Goal: Task Accomplishment & Management: Use online tool/utility

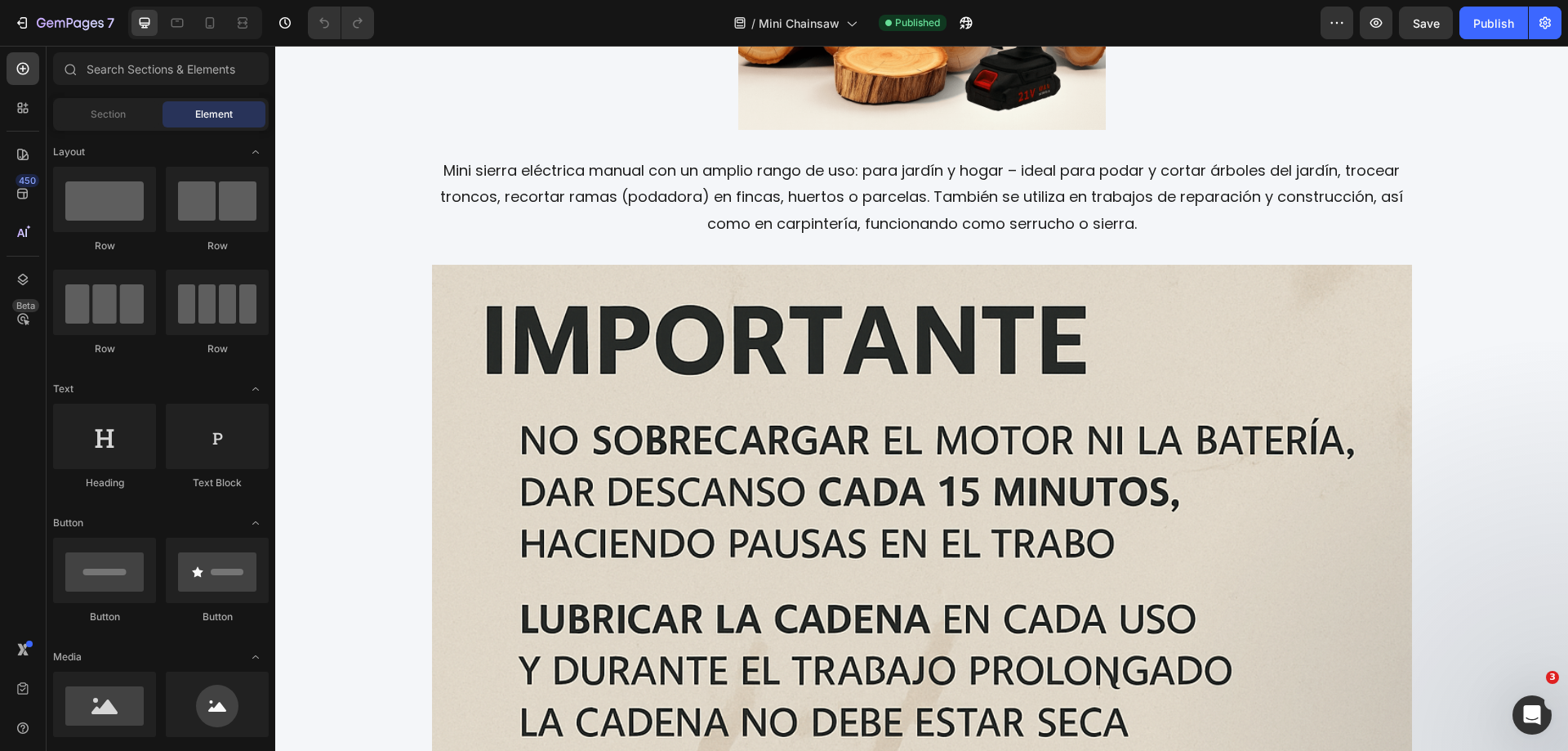
scroll to position [2726, 0]
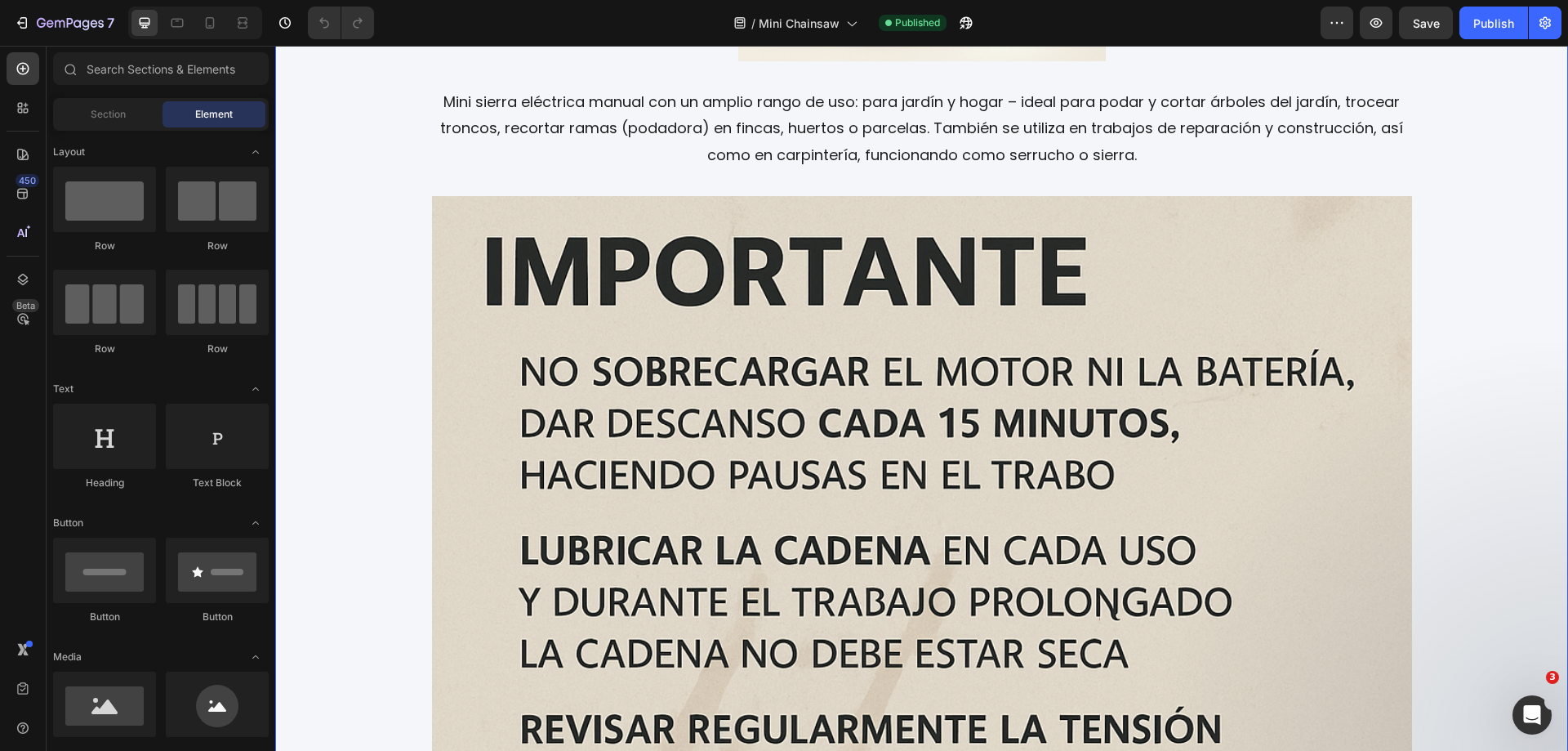
click at [860, 558] on img at bounding box center [922, 686] width 980 height 981
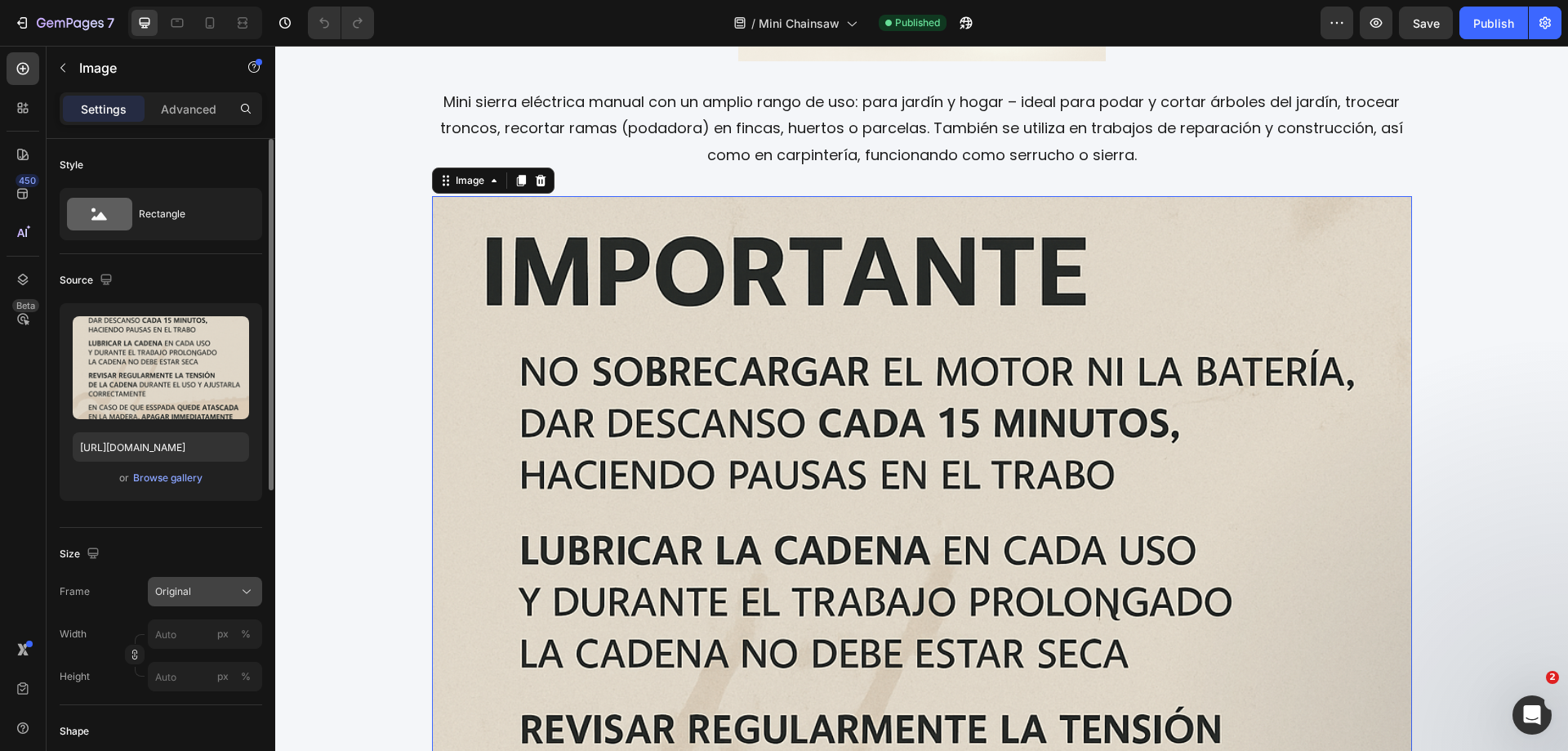
click at [215, 594] on div "Original" at bounding box center [195, 591] width 80 height 15
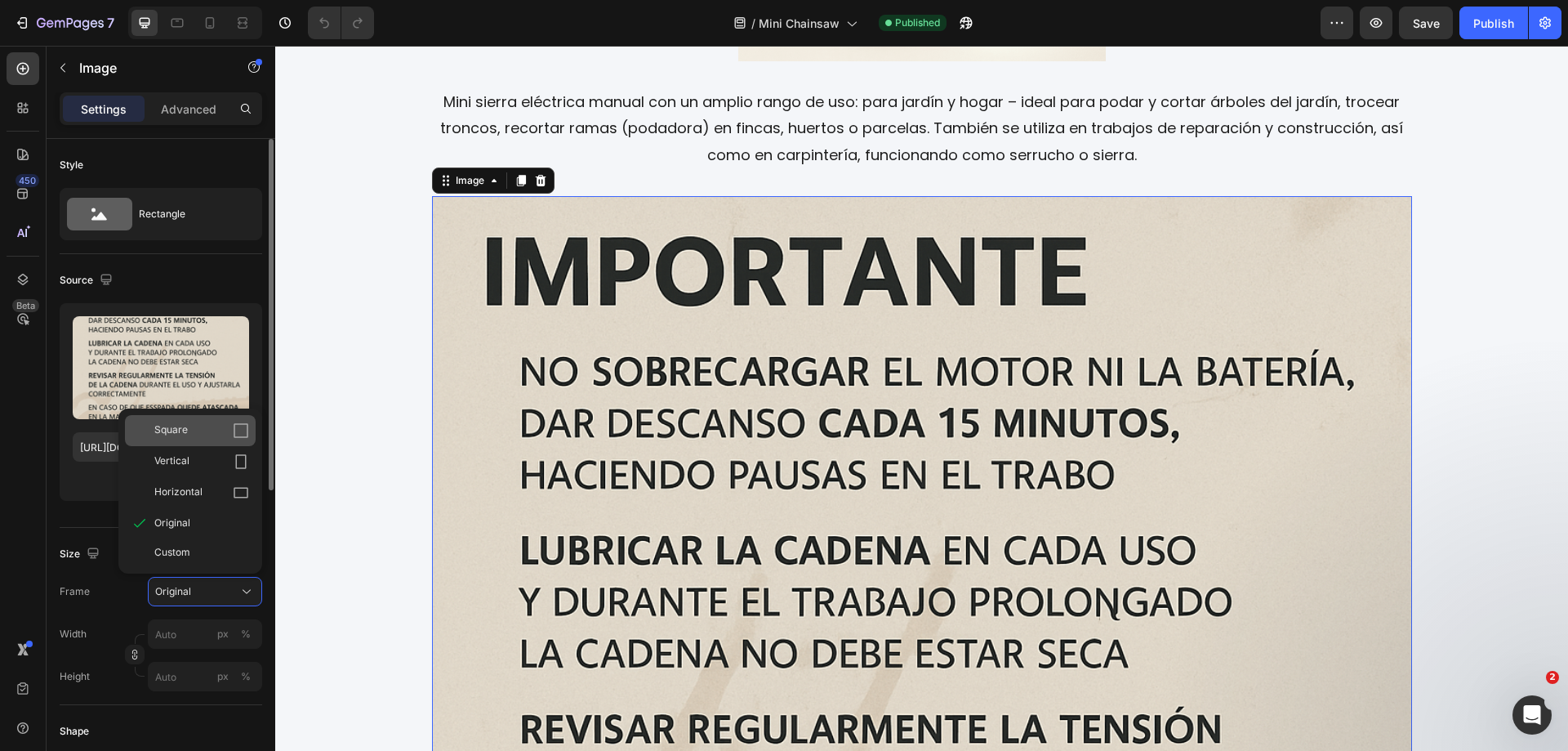
click at [192, 437] on div "Square" at bounding box center [201, 430] width 95 height 16
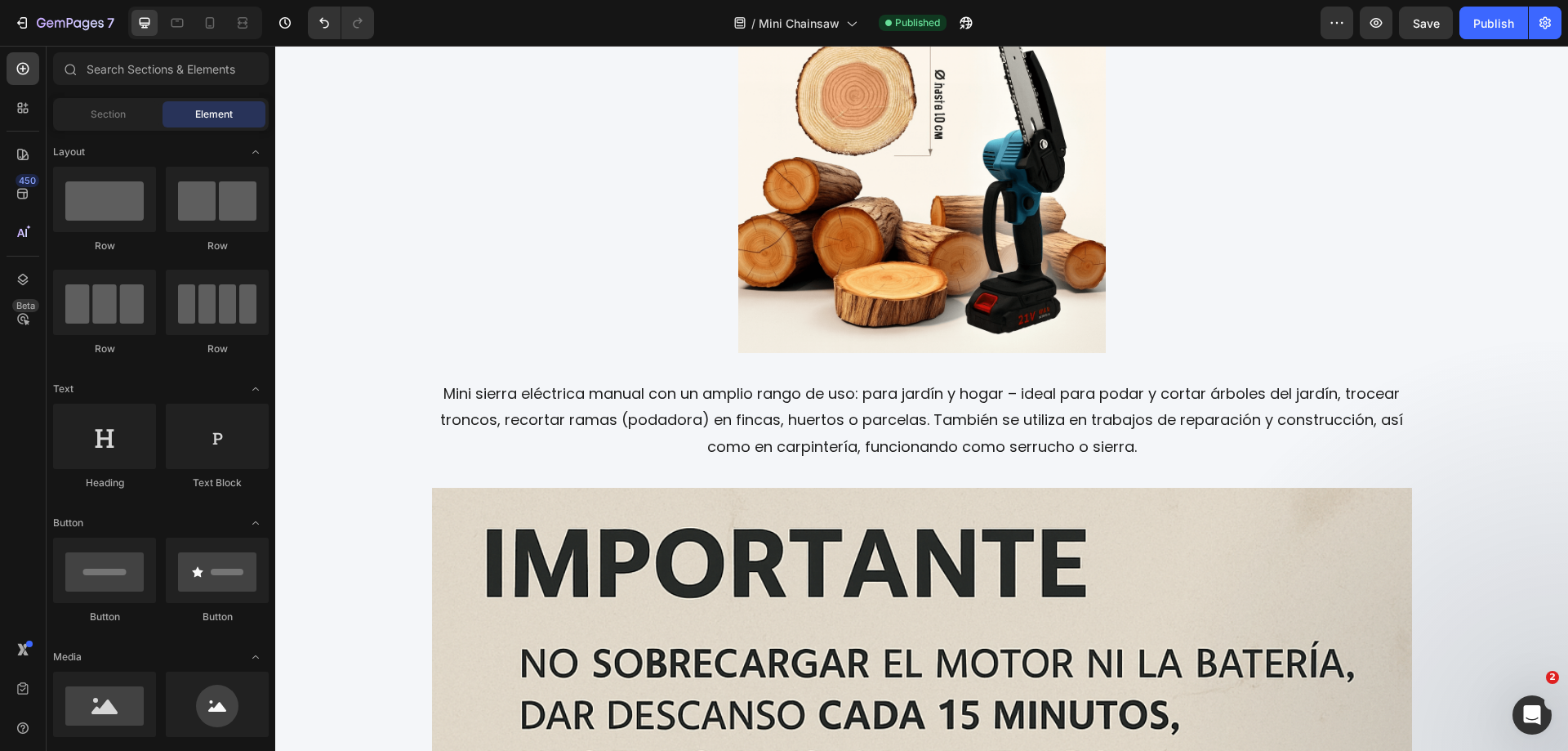
scroll to position [2385, 0]
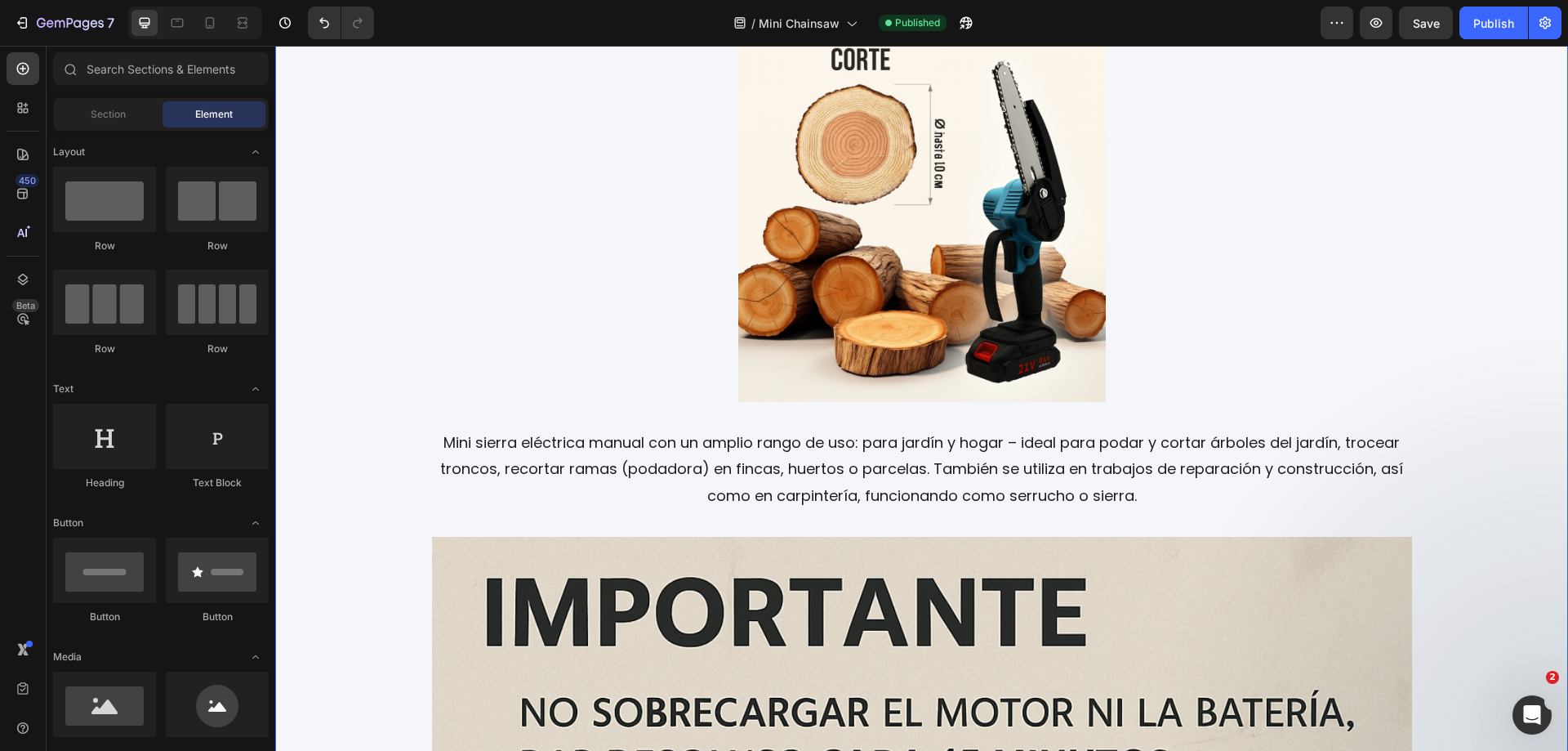
click at [944, 196] on img at bounding box center [922, 218] width 368 height 368
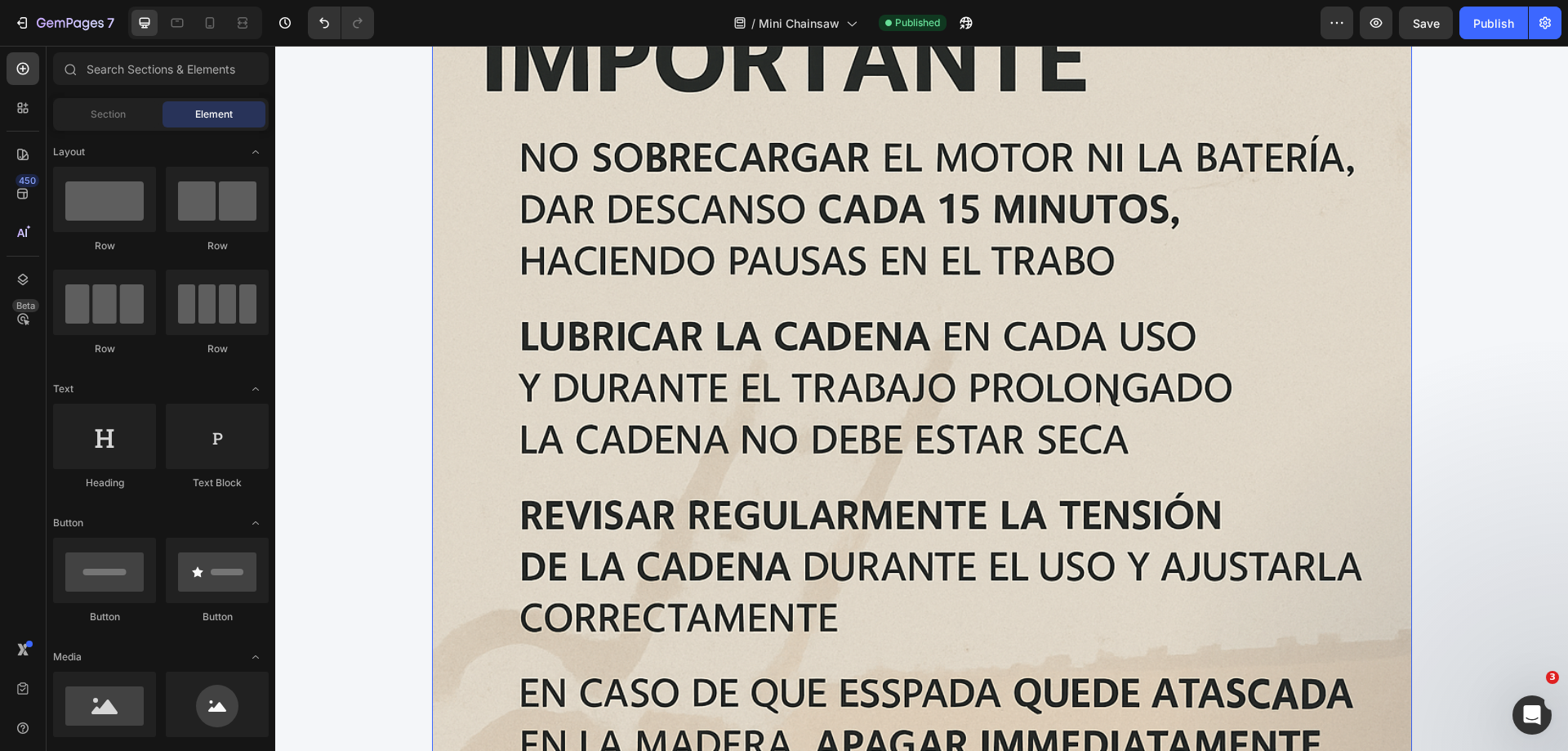
scroll to position [3047, 0]
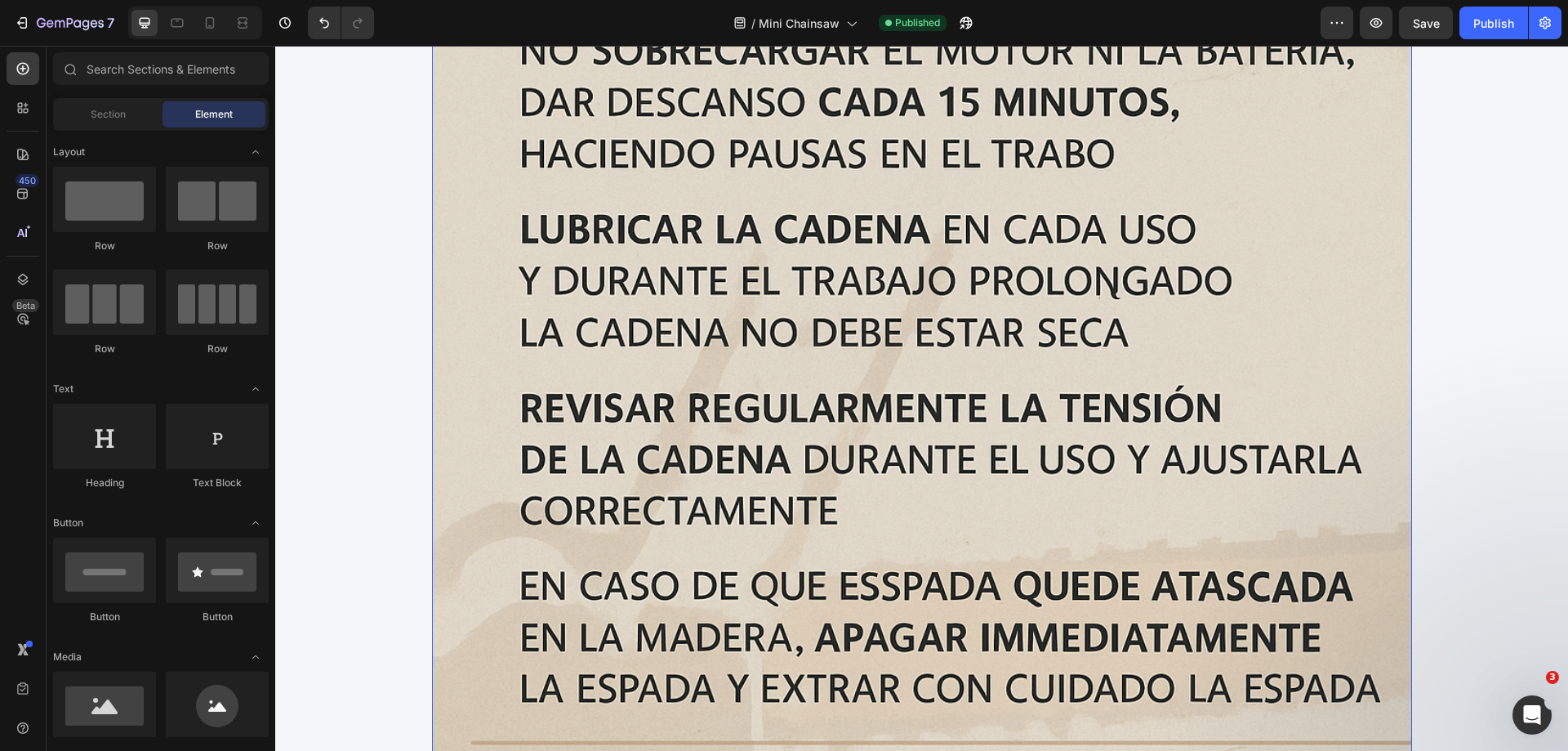
click at [1373, 341] on img at bounding box center [922, 365] width 980 height 981
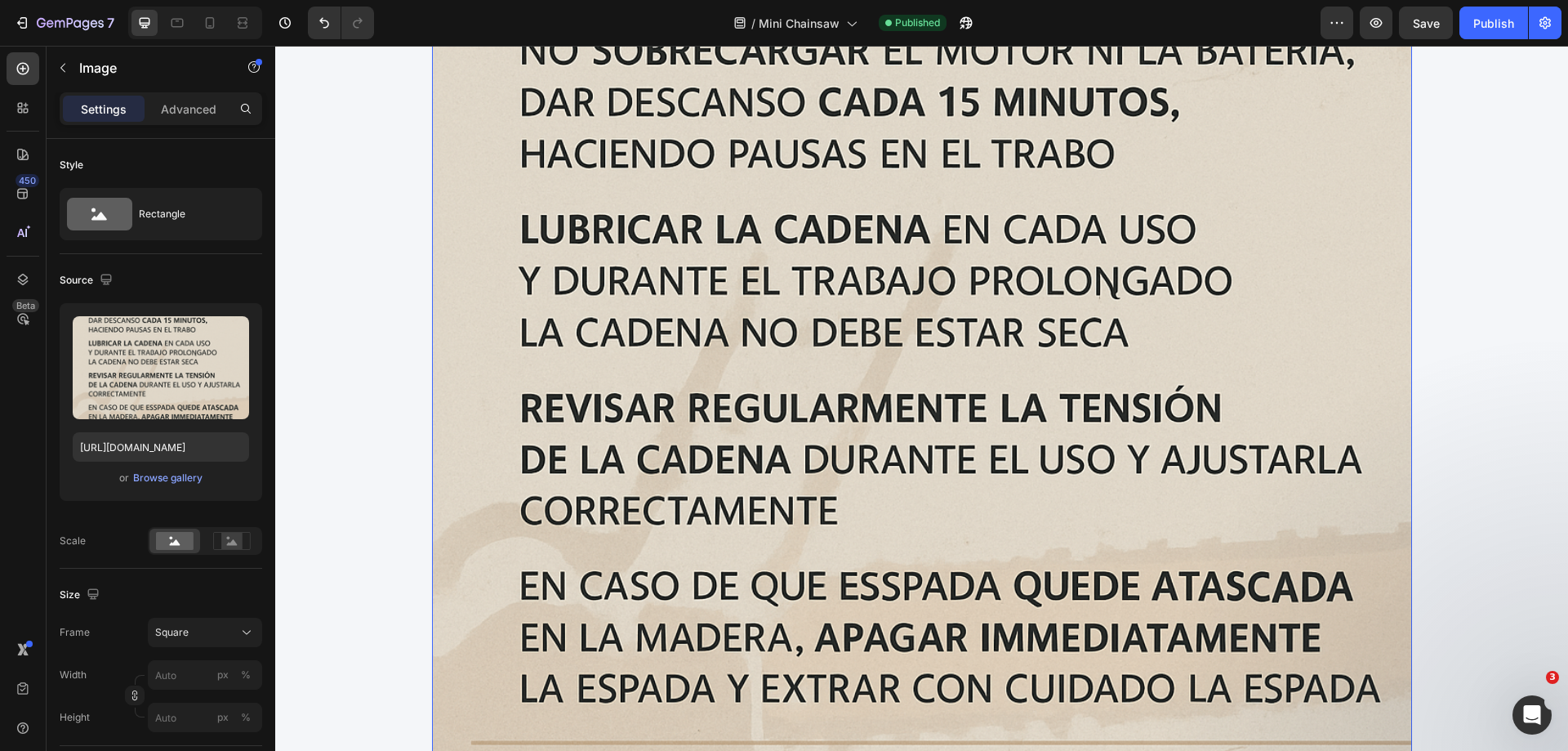
click at [1131, 315] on img at bounding box center [922, 365] width 980 height 981
click at [182, 672] on input "px %" at bounding box center [205, 675] width 114 height 29
type input "4"
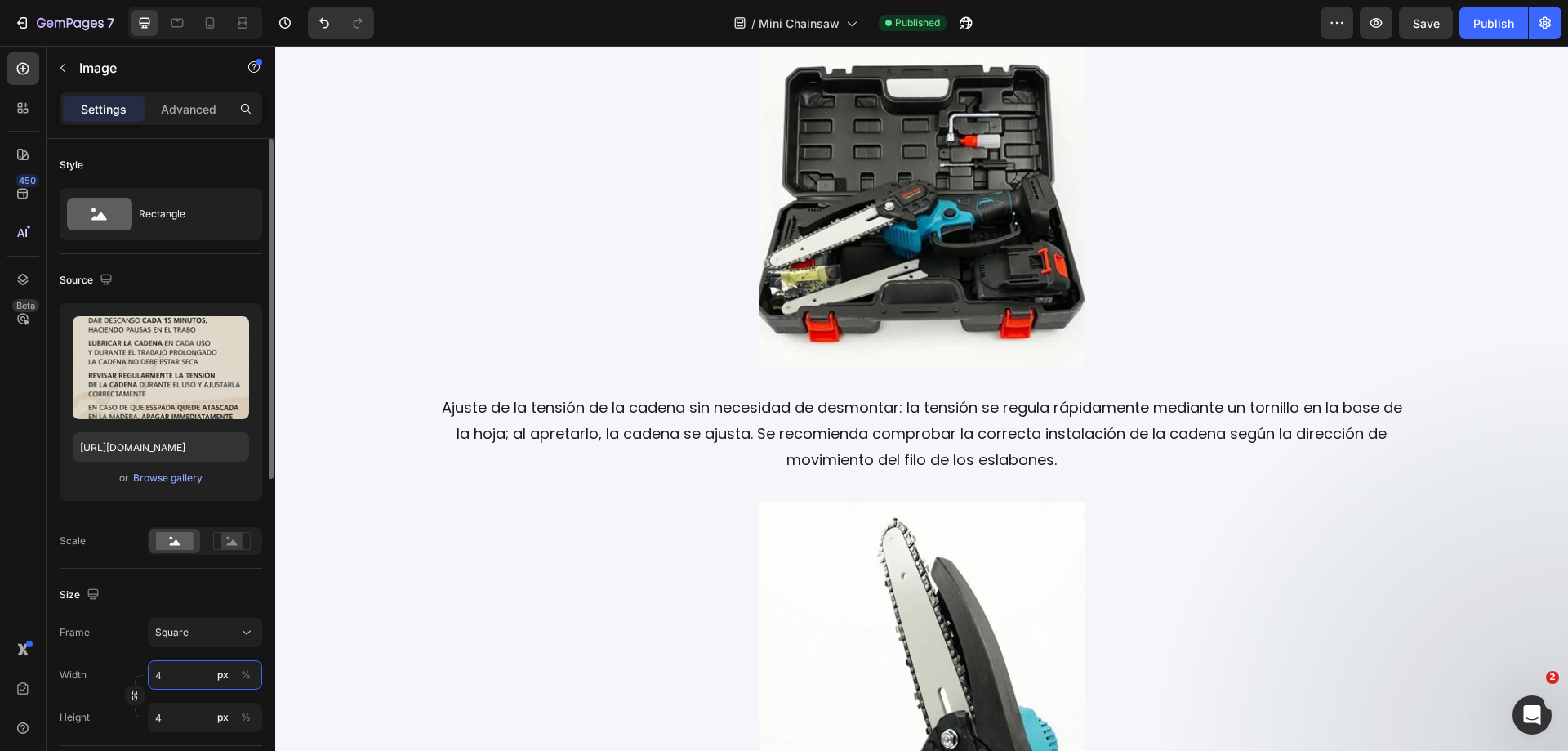
type input "45"
type input "450"
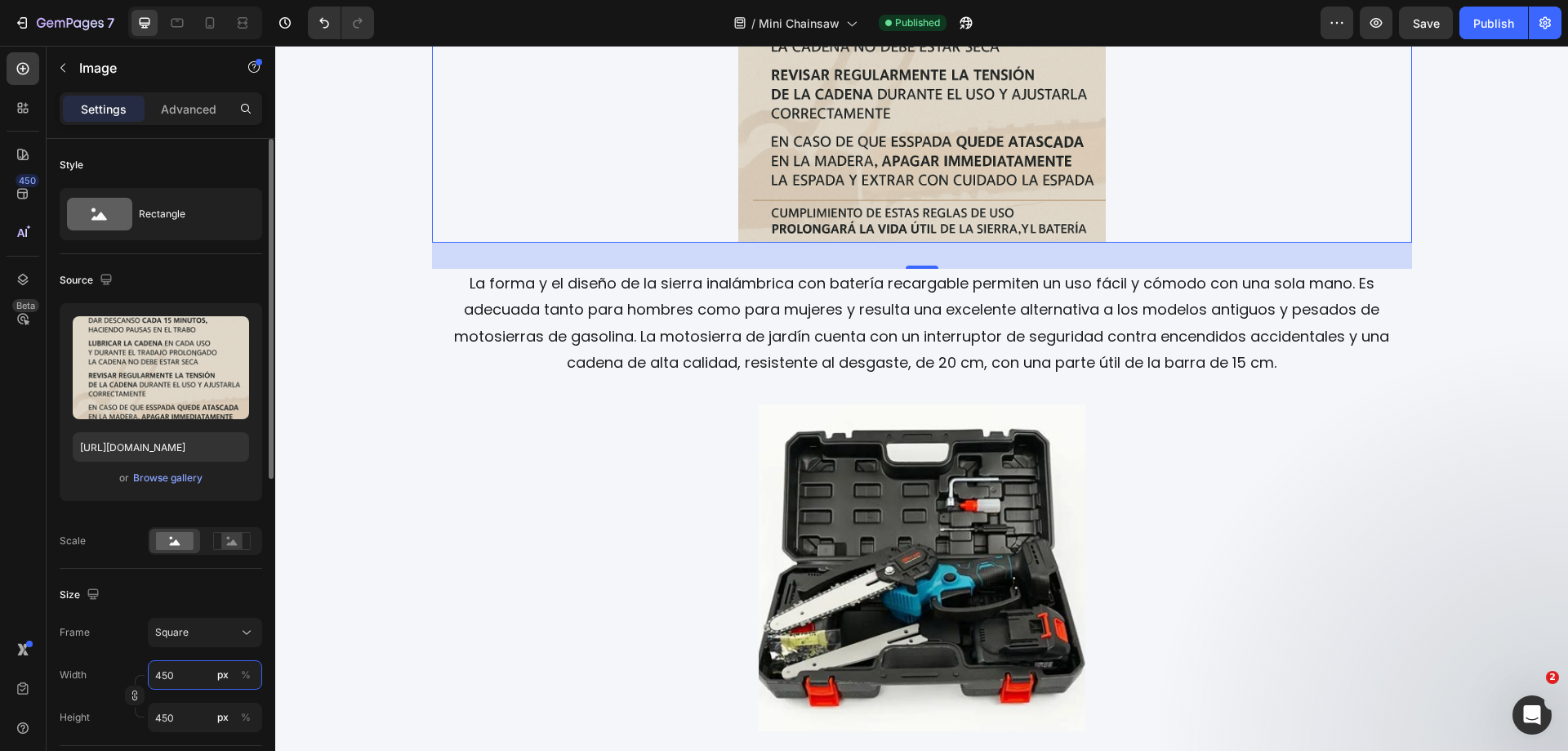
type input "450"
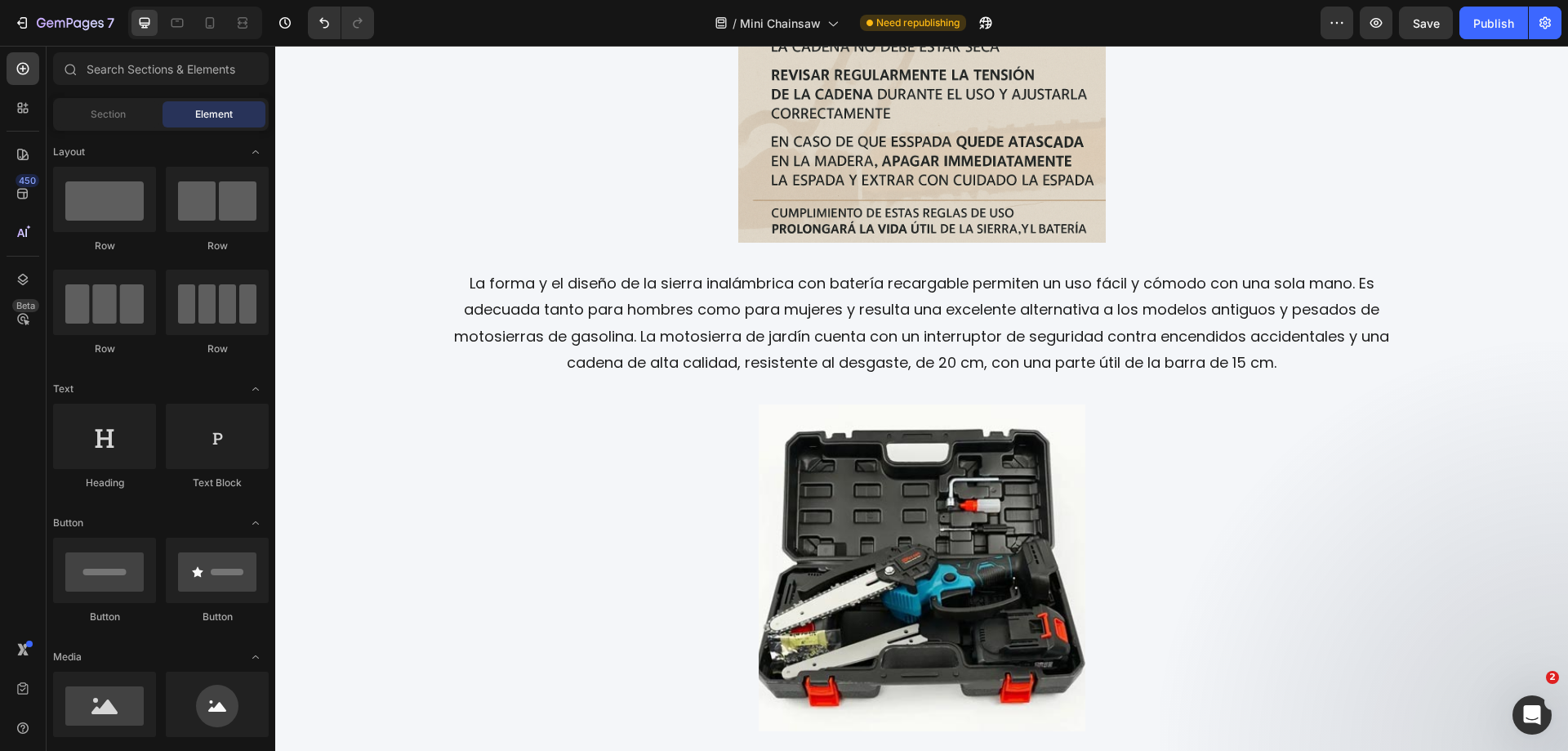
scroll to position [2602, 0]
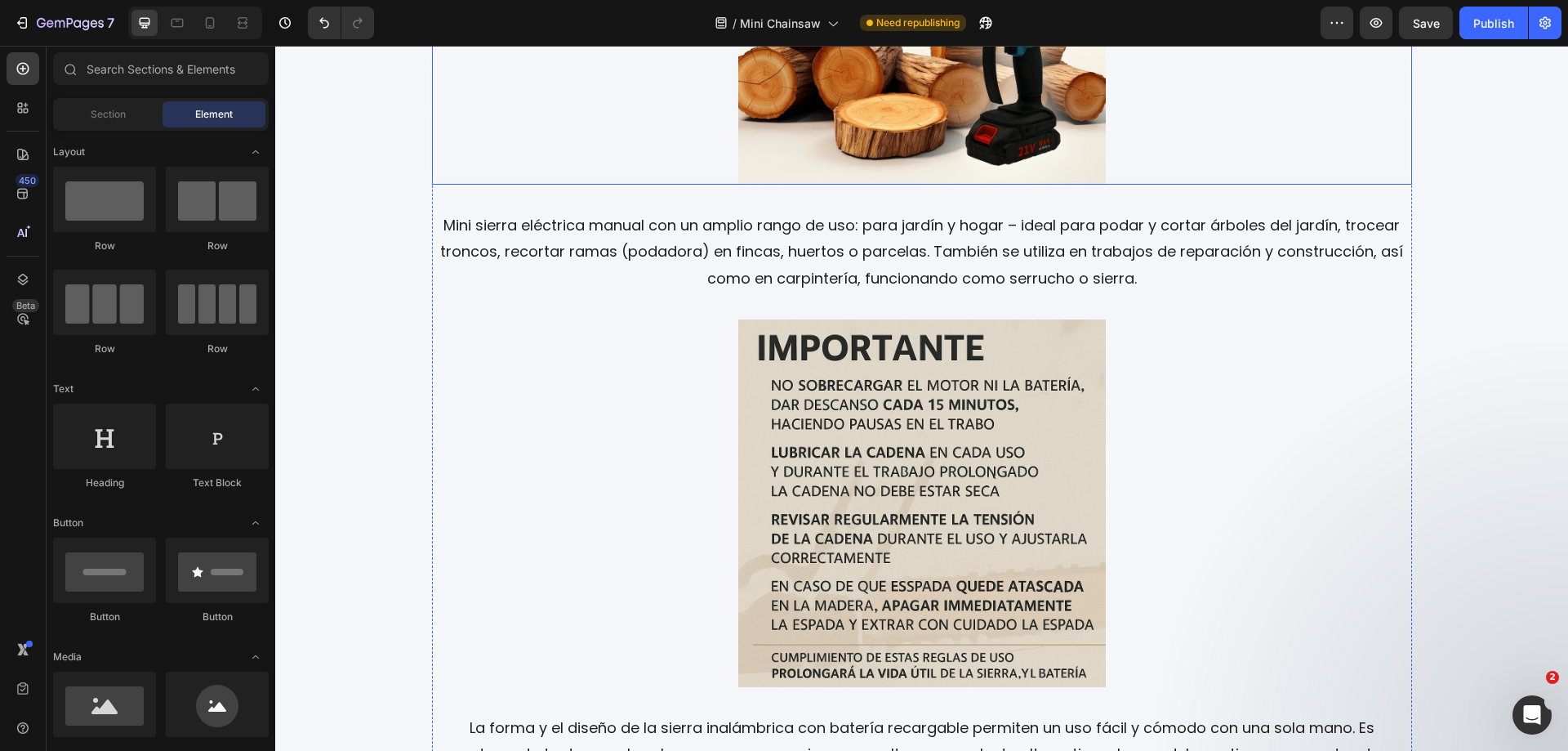
click at [922, 128] on img at bounding box center [922, 1] width 368 height 368
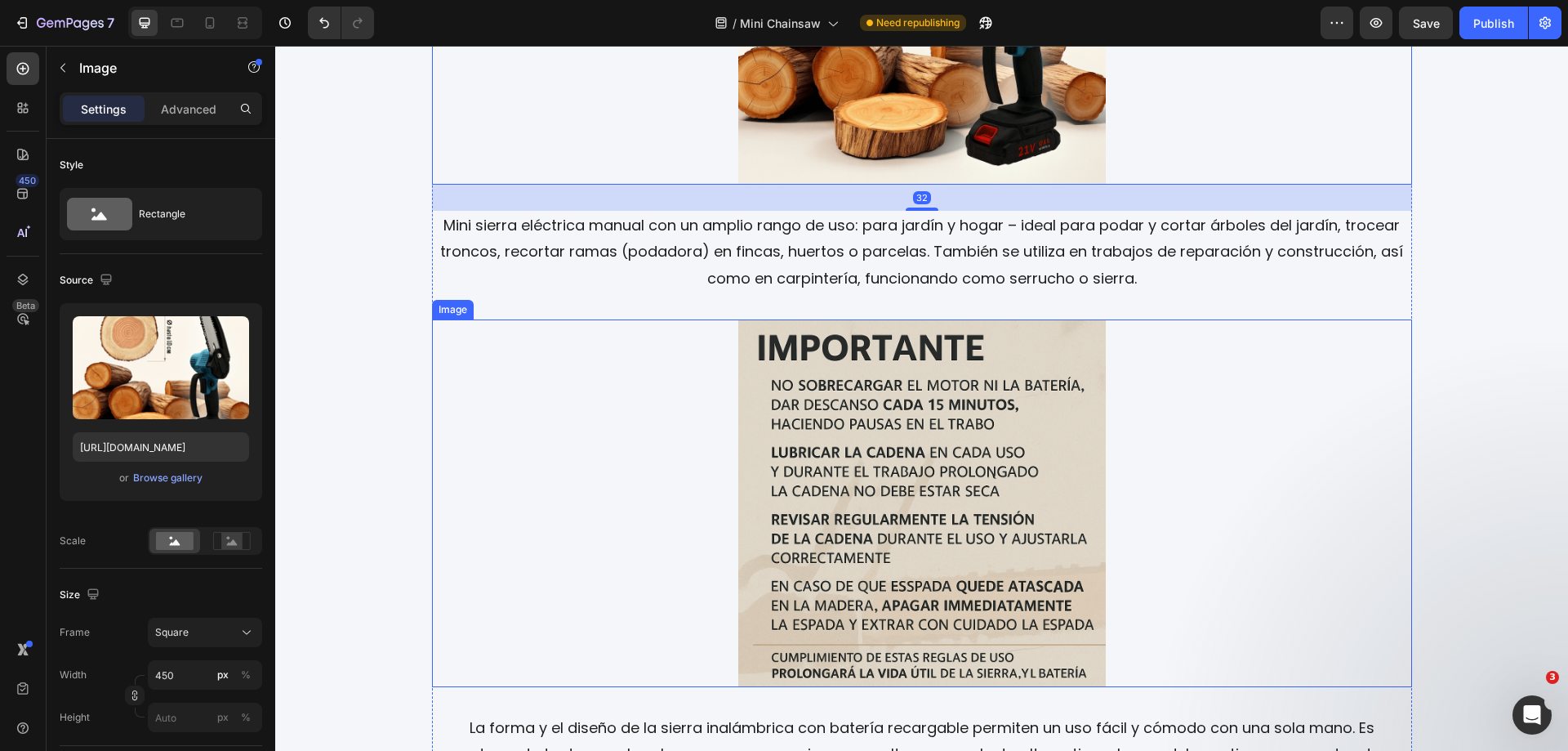
click at [863, 469] on img at bounding box center [922, 503] width 368 height 368
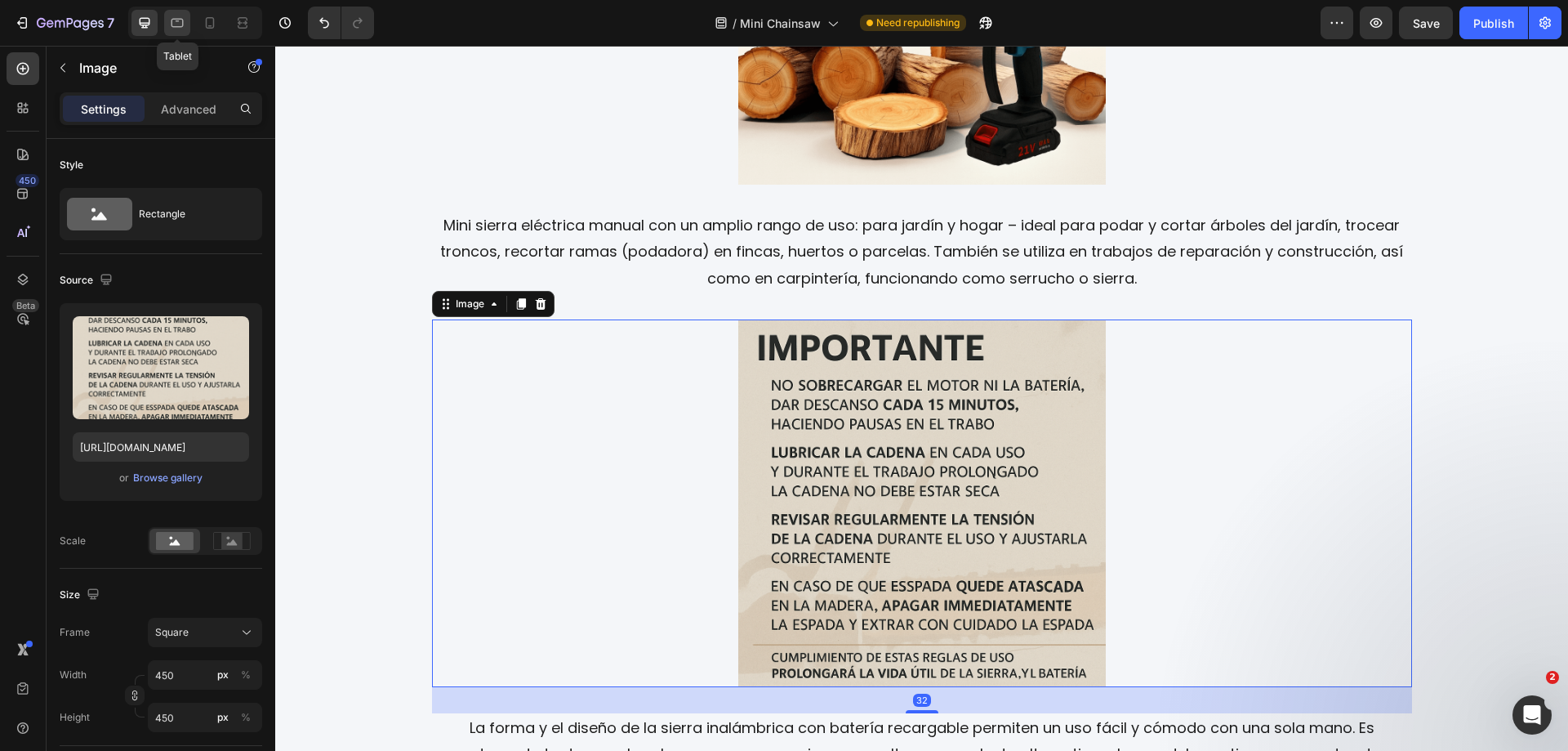
click at [170, 24] on icon at bounding box center [177, 23] width 16 height 16
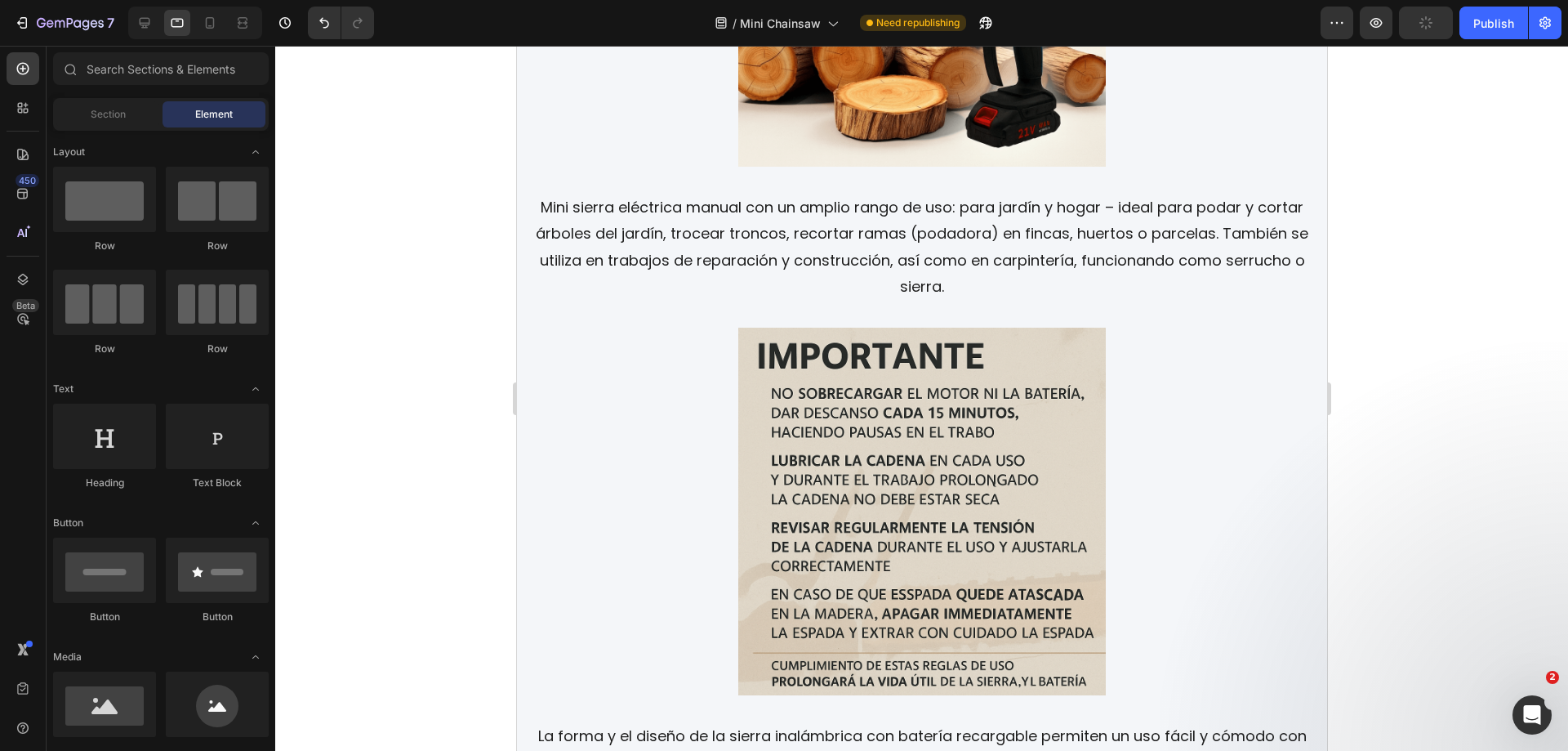
scroll to position [2610, 0]
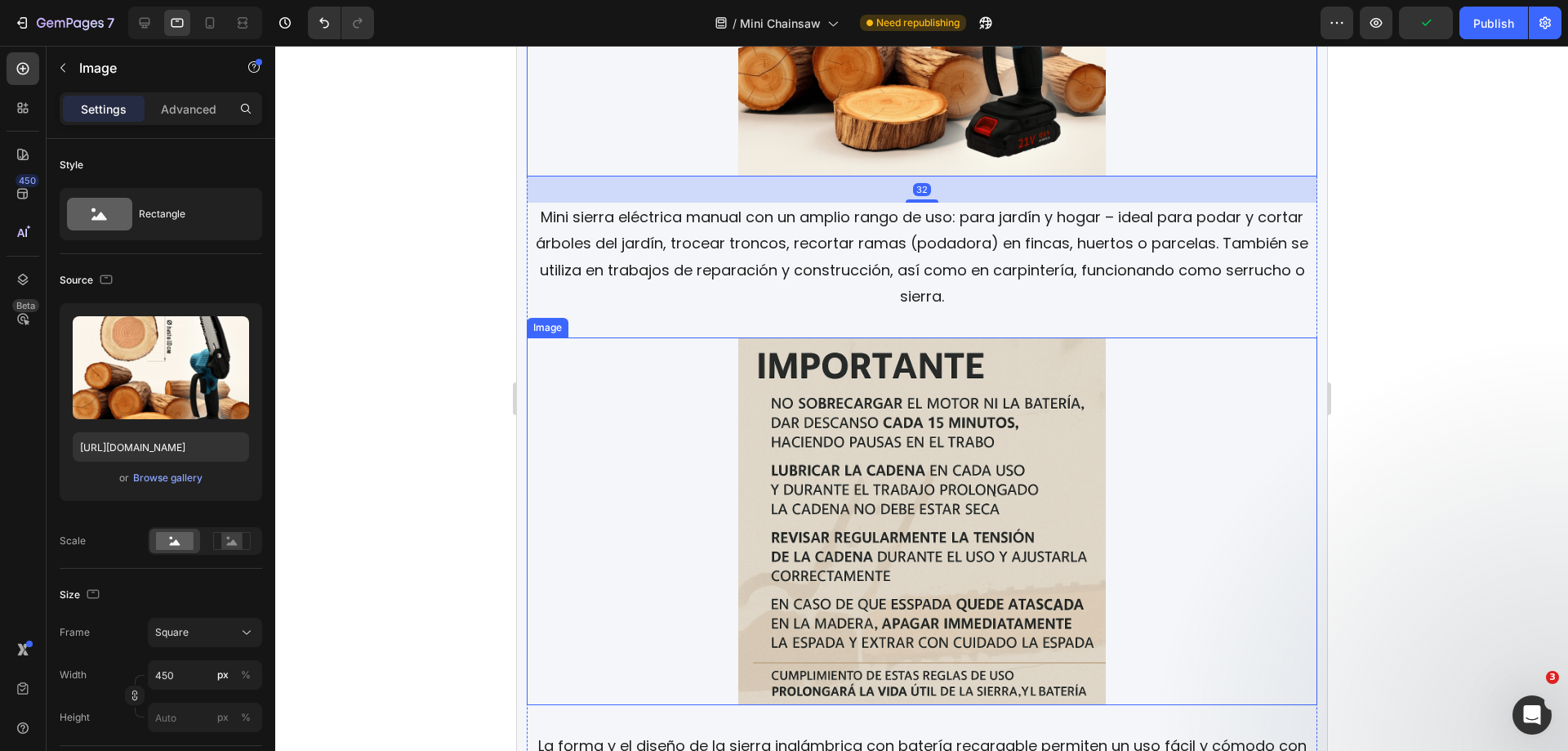
click at [904, 519] on img at bounding box center [921, 521] width 368 height 368
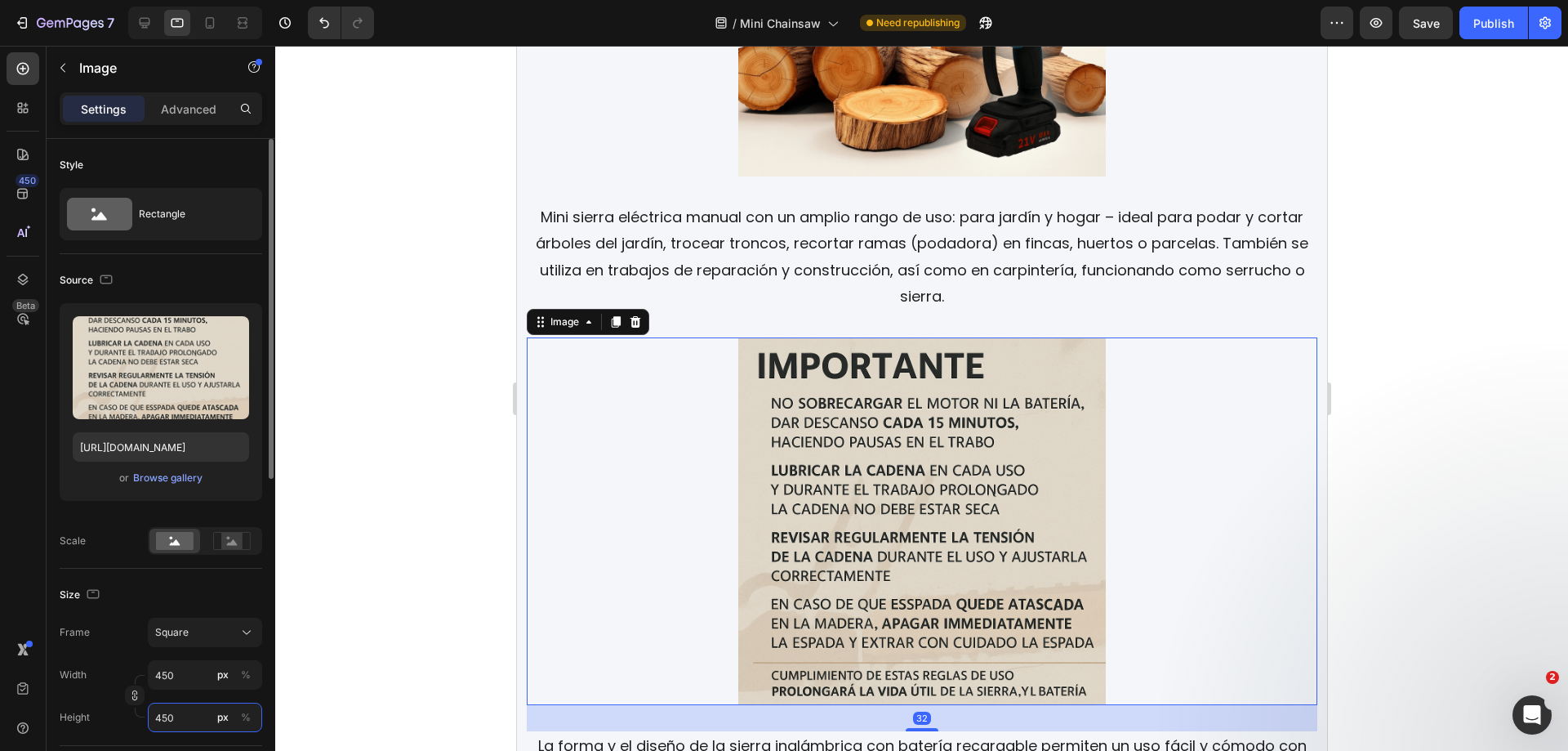
click at [180, 714] on input "450" at bounding box center [205, 717] width 114 height 29
click at [1395, 346] on div at bounding box center [922, 398] width 1293 height 705
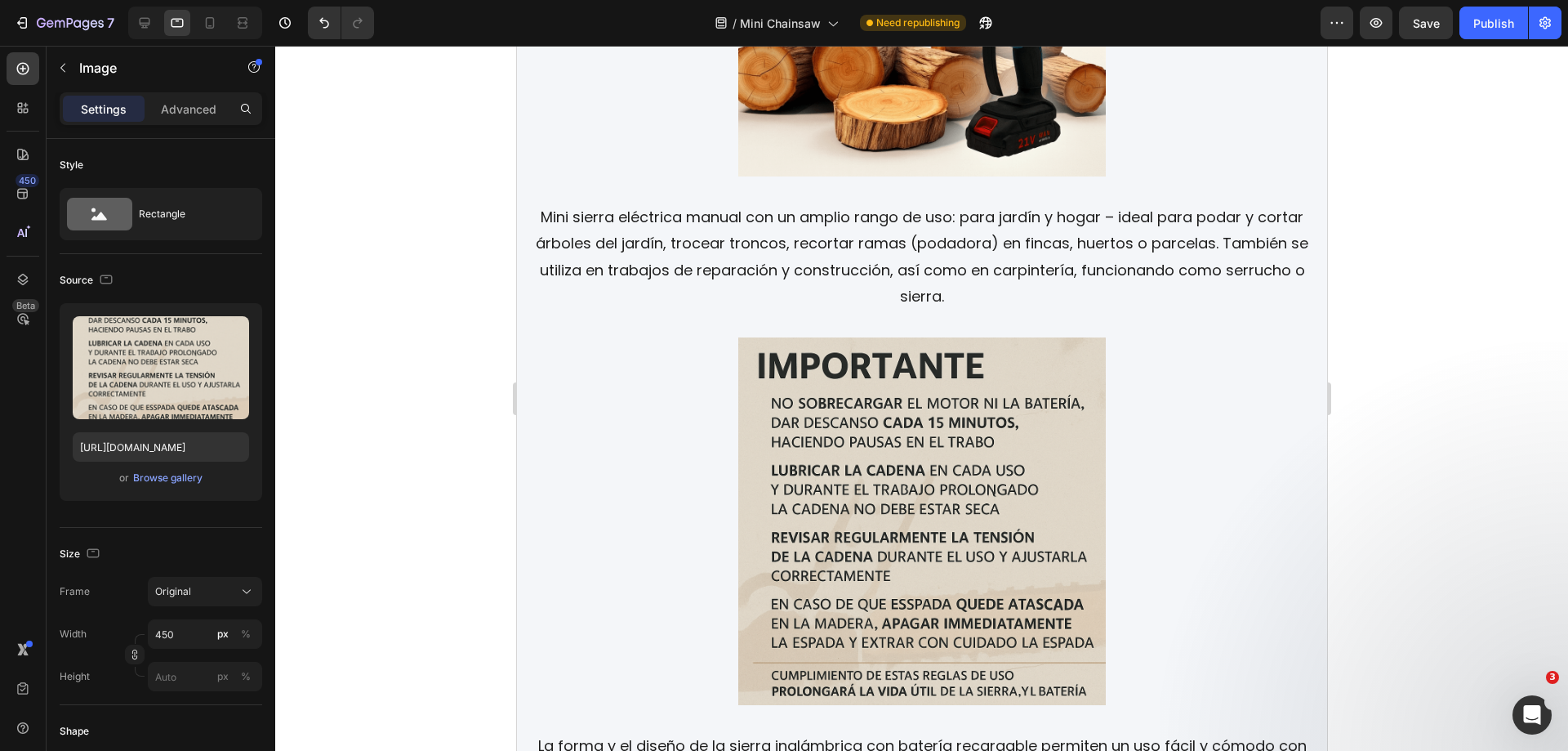
click at [947, 521] on img at bounding box center [921, 521] width 368 height 368
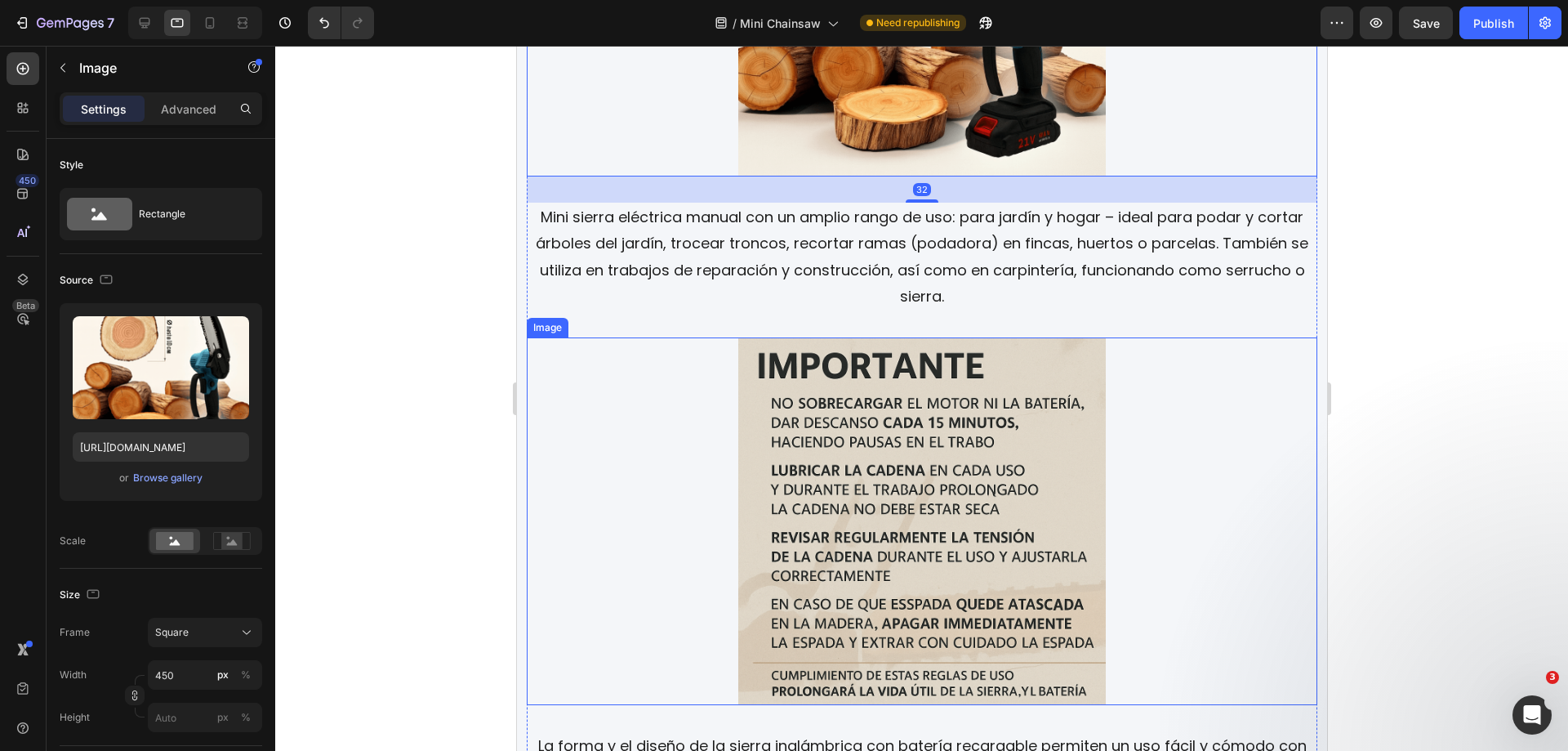
click at [885, 517] on img at bounding box center [921, 521] width 368 height 368
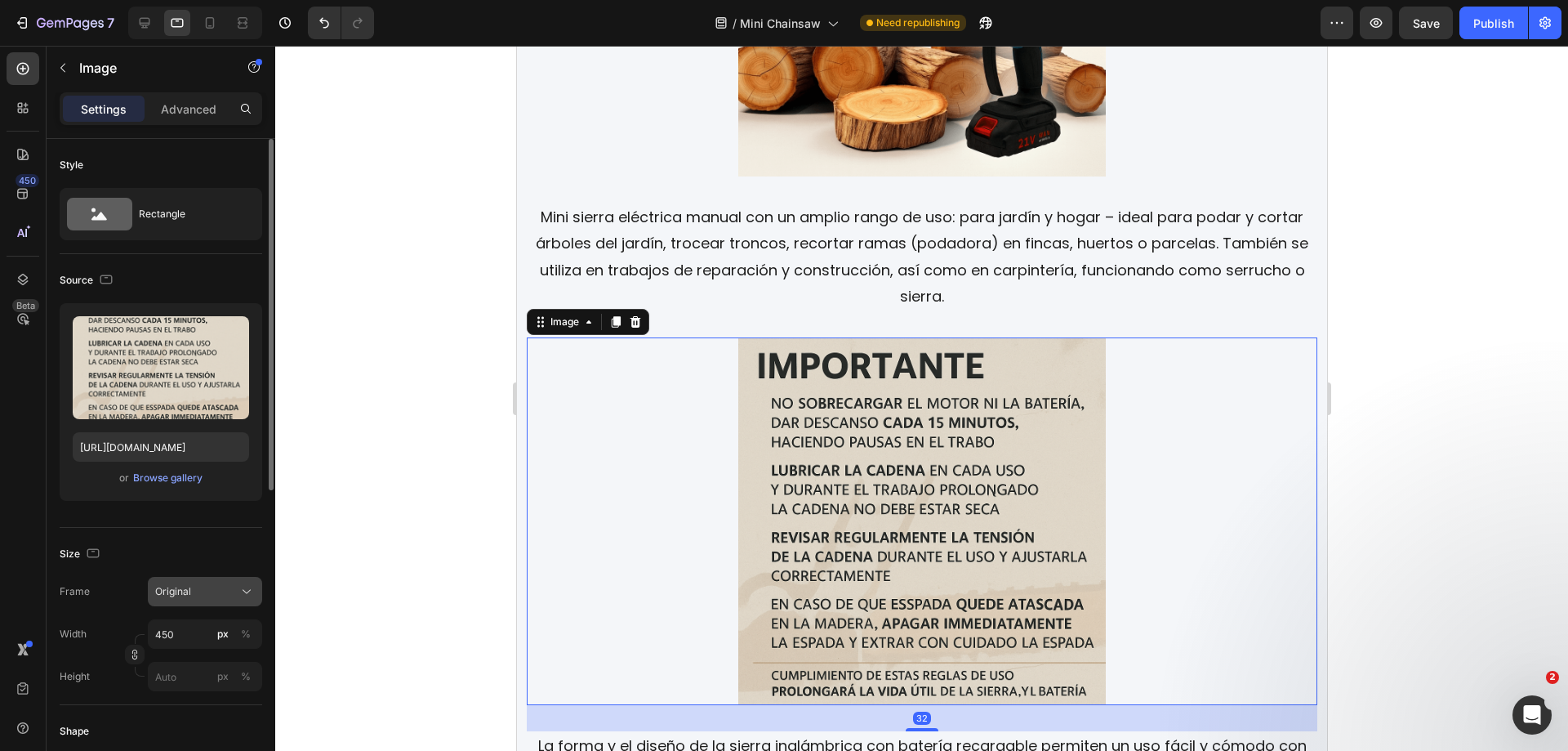
click at [238, 586] on icon at bounding box center [246, 591] width 16 height 16
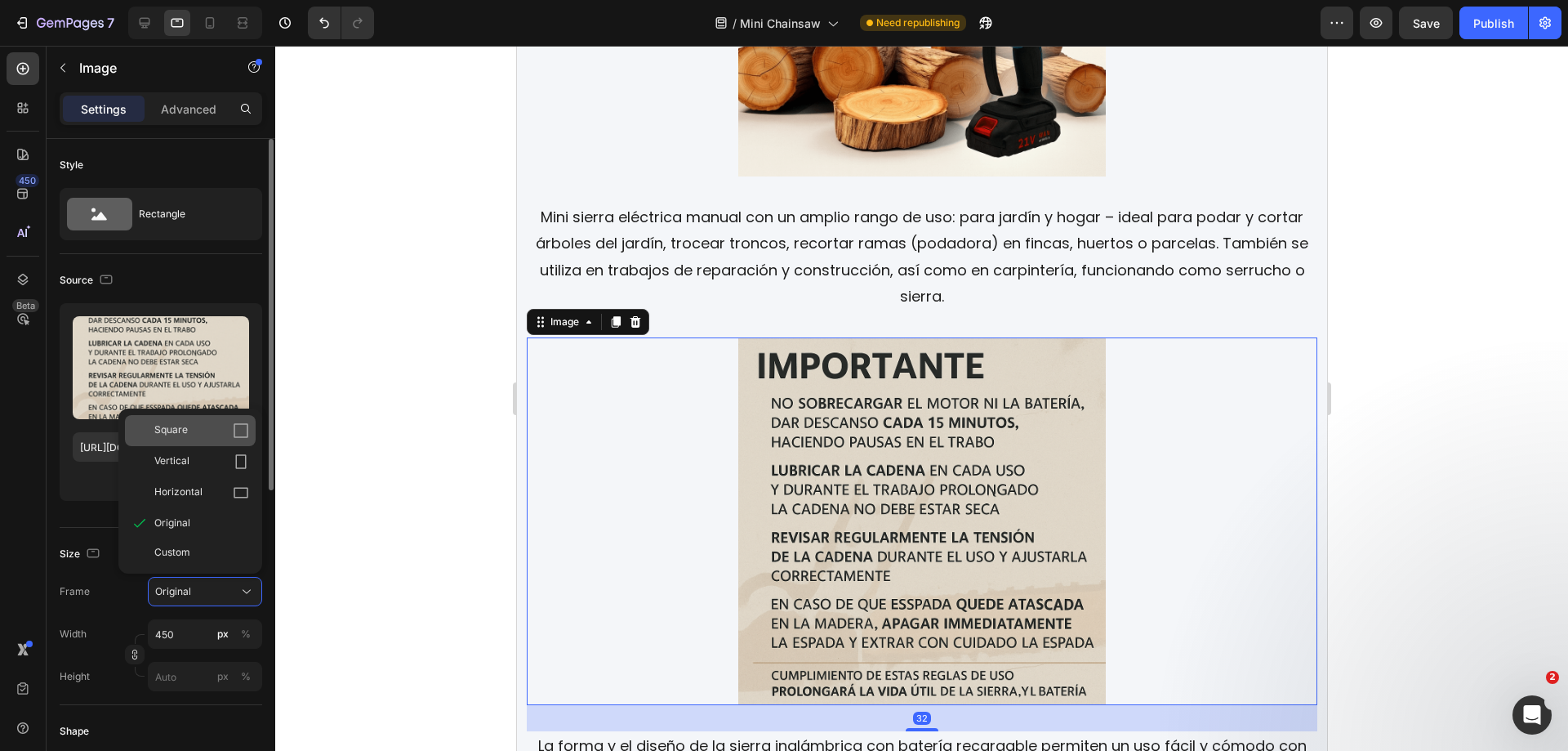
click at [192, 433] on div "Square" at bounding box center [201, 430] width 95 height 16
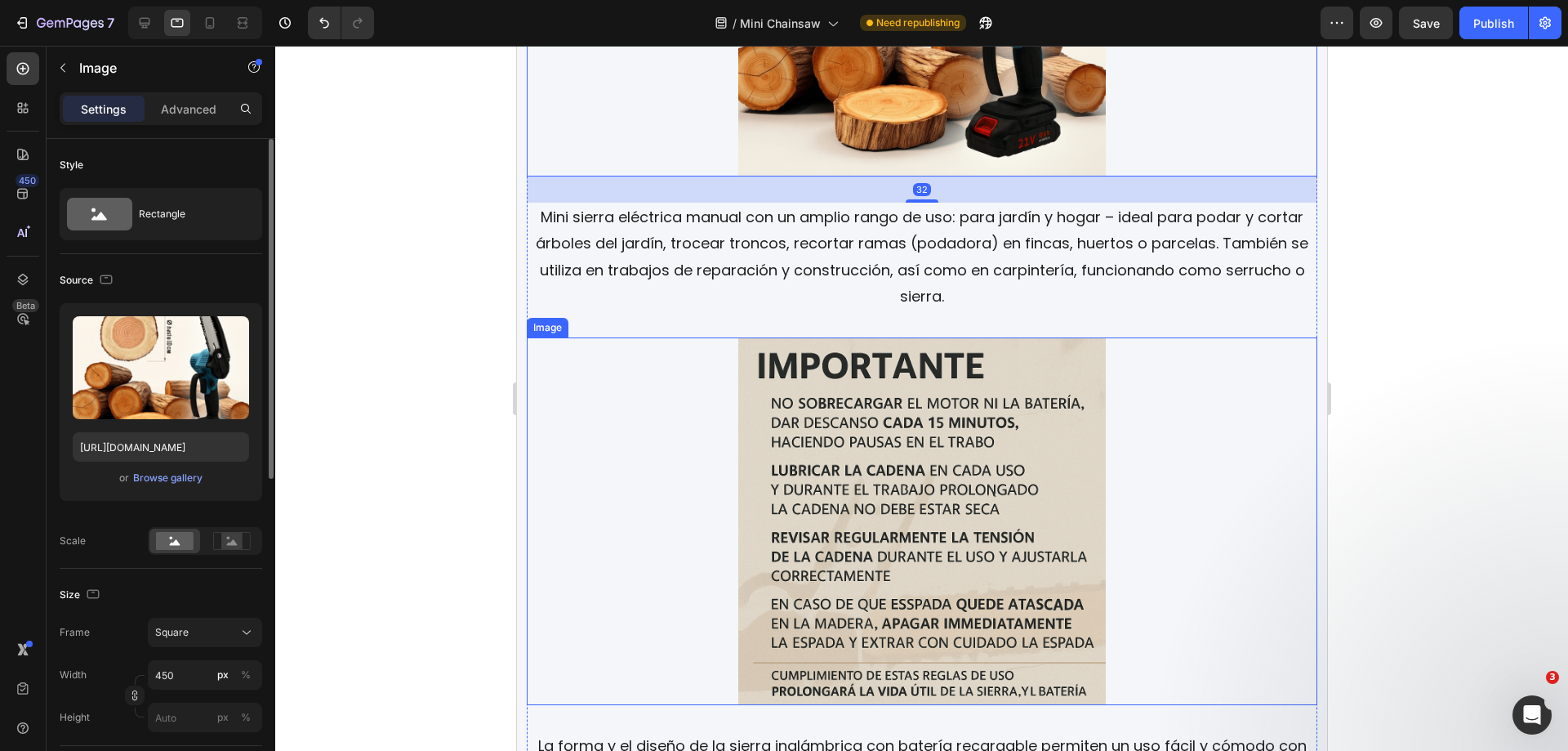
click at [842, 444] on img at bounding box center [921, 521] width 368 height 368
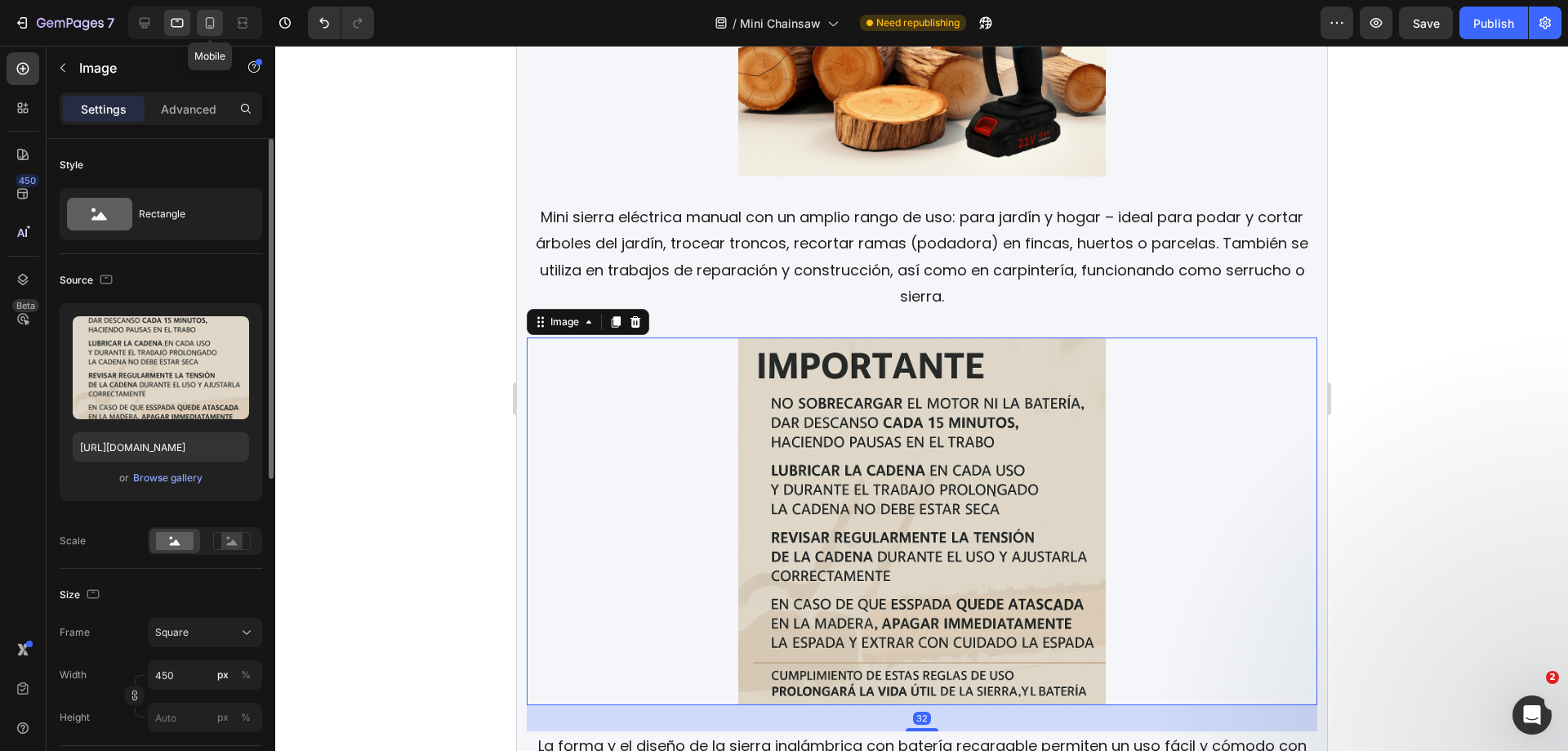
click at [213, 21] on icon at bounding box center [210, 23] width 16 height 16
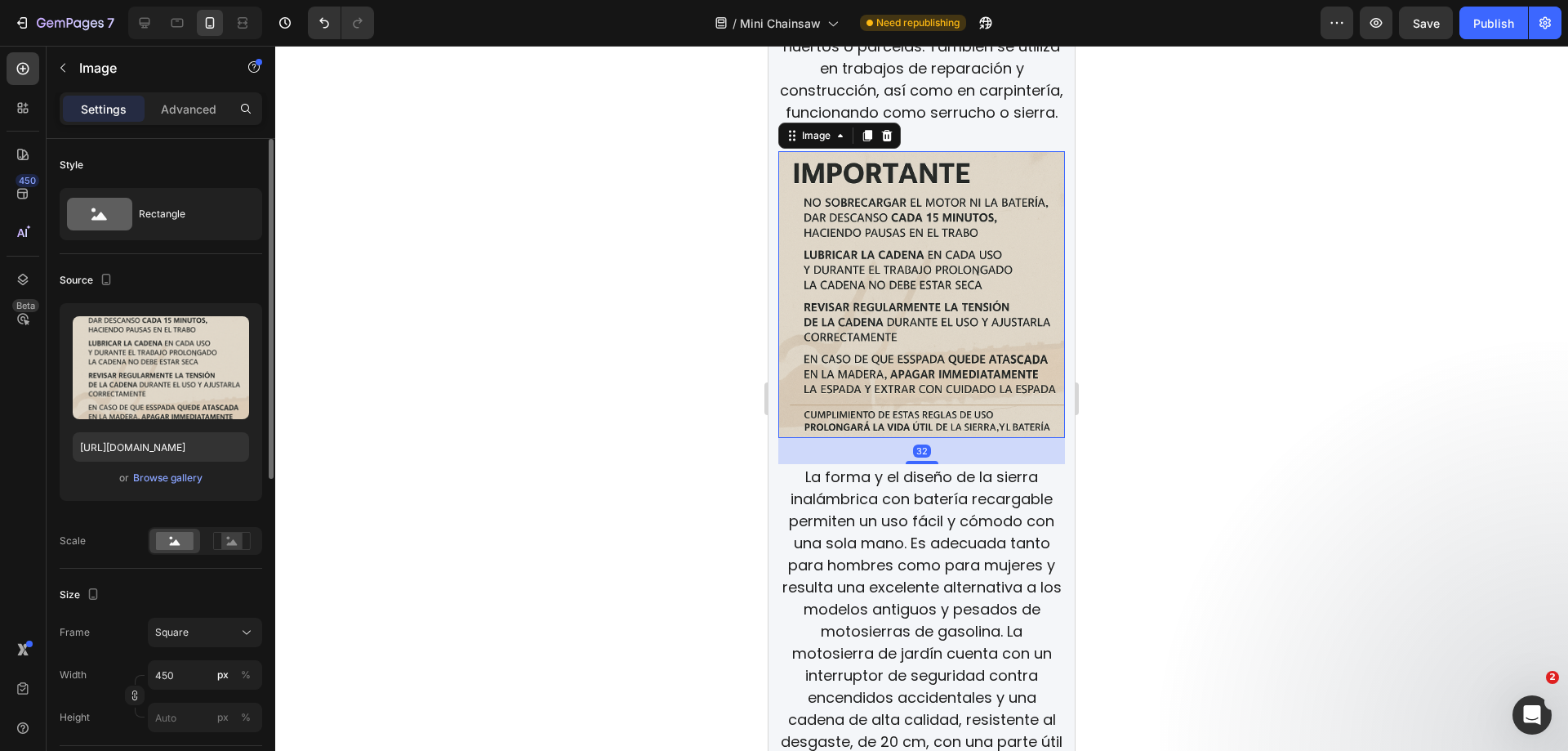
scroll to position [2741, 0]
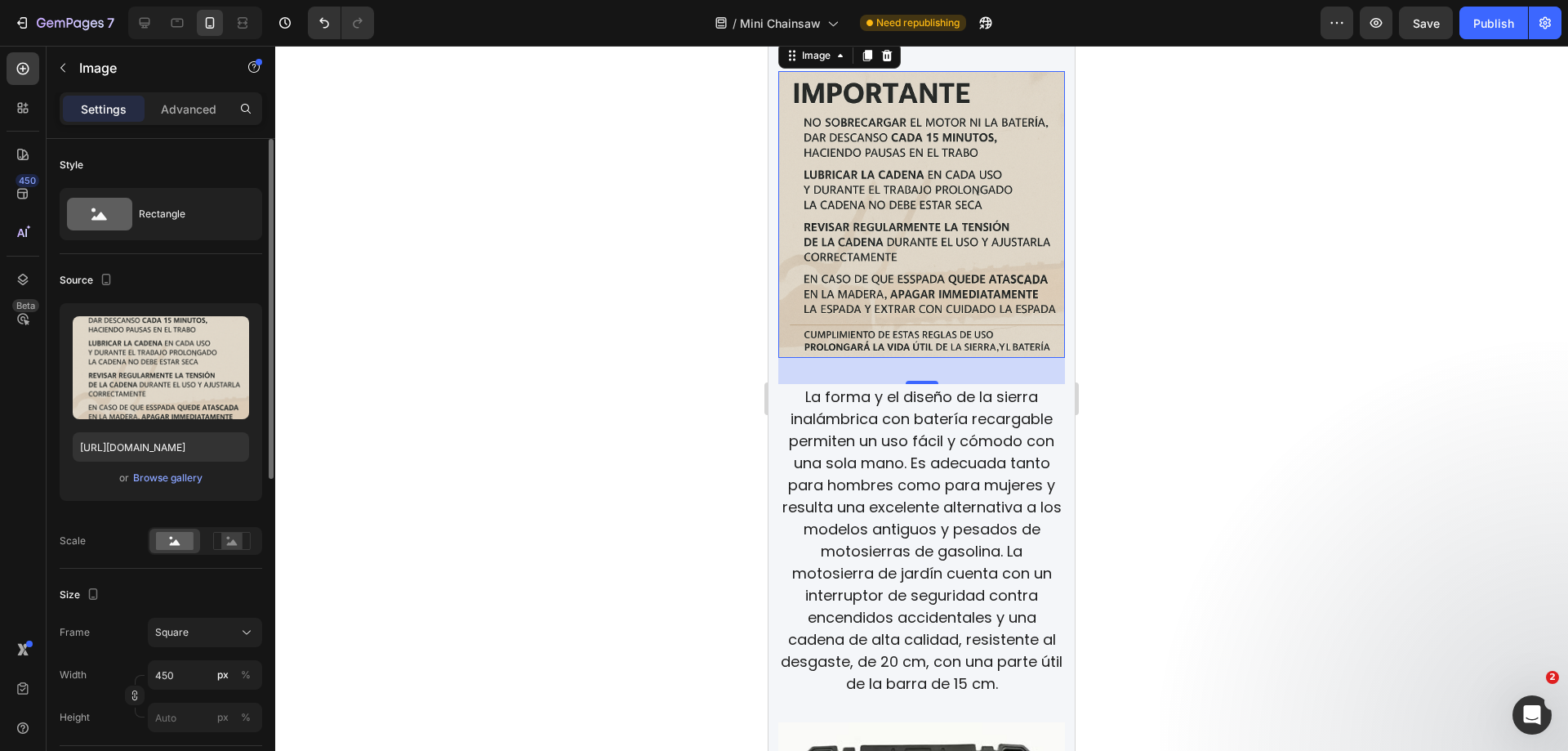
click at [853, 224] on img at bounding box center [921, 214] width 286 height 286
click at [191, 688] on input "450" at bounding box center [205, 675] width 114 height 29
click at [1204, 303] on div at bounding box center [922, 398] width 1293 height 705
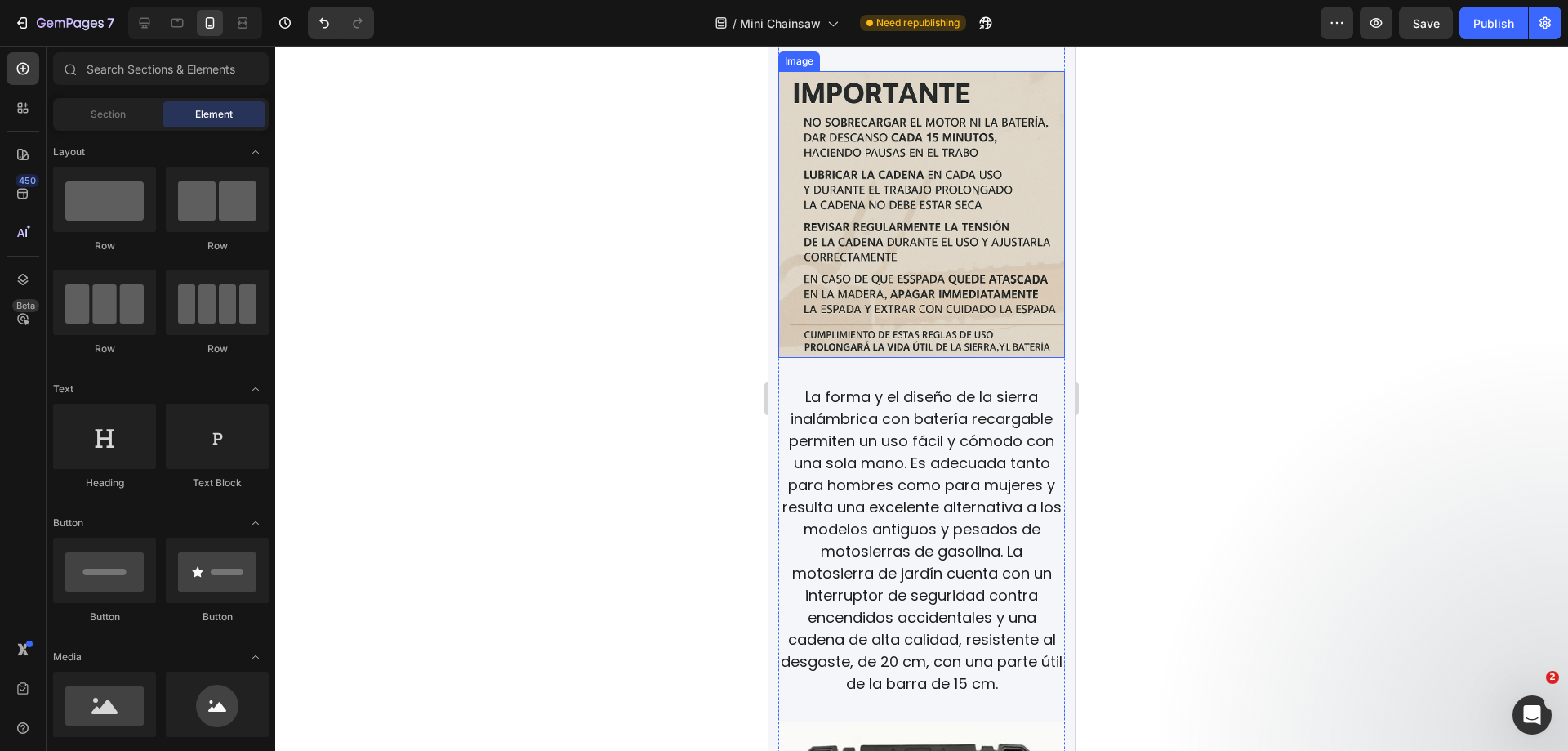
click at [911, 263] on img at bounding box center [921, 214] width 286 height 286
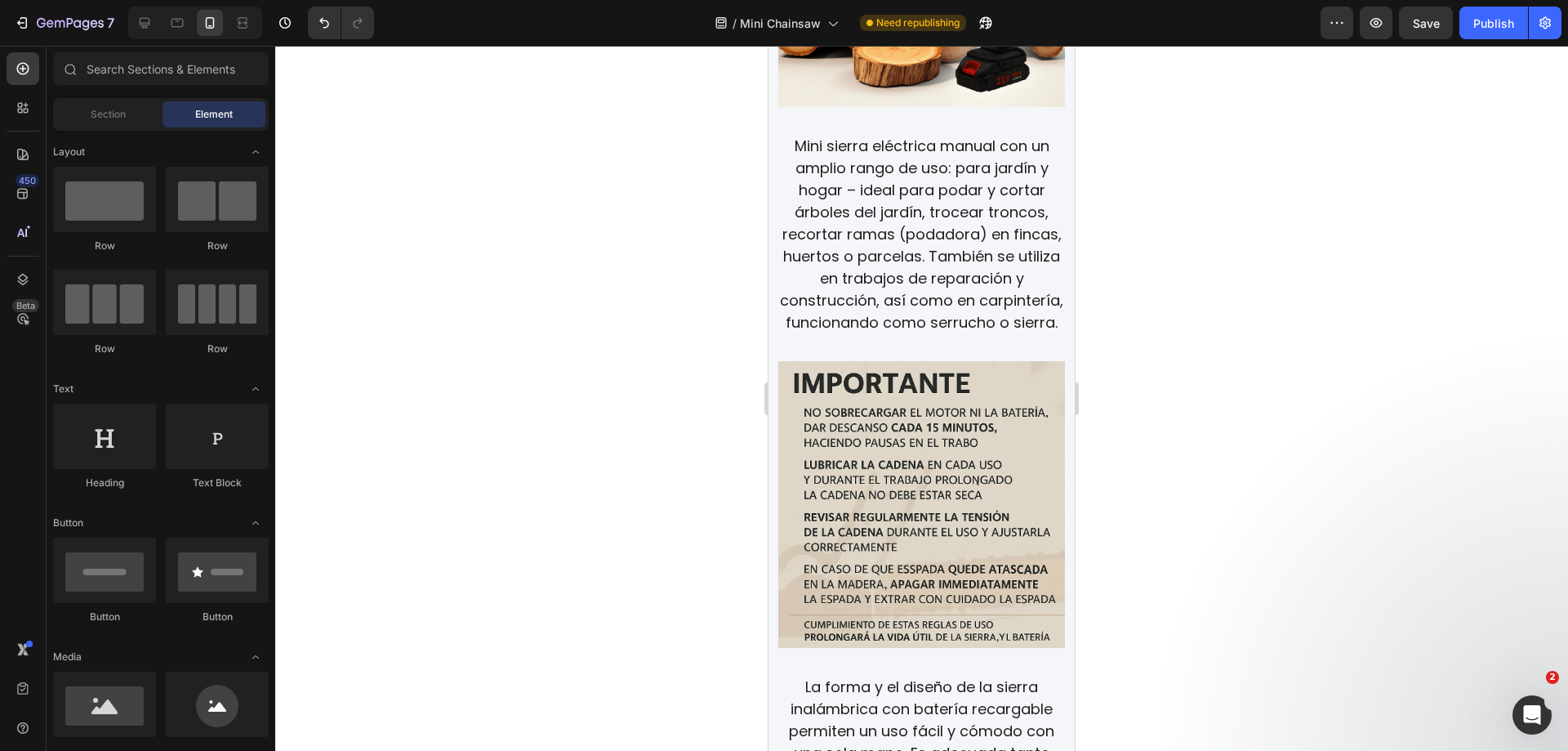
scroll to position [2413, 0]
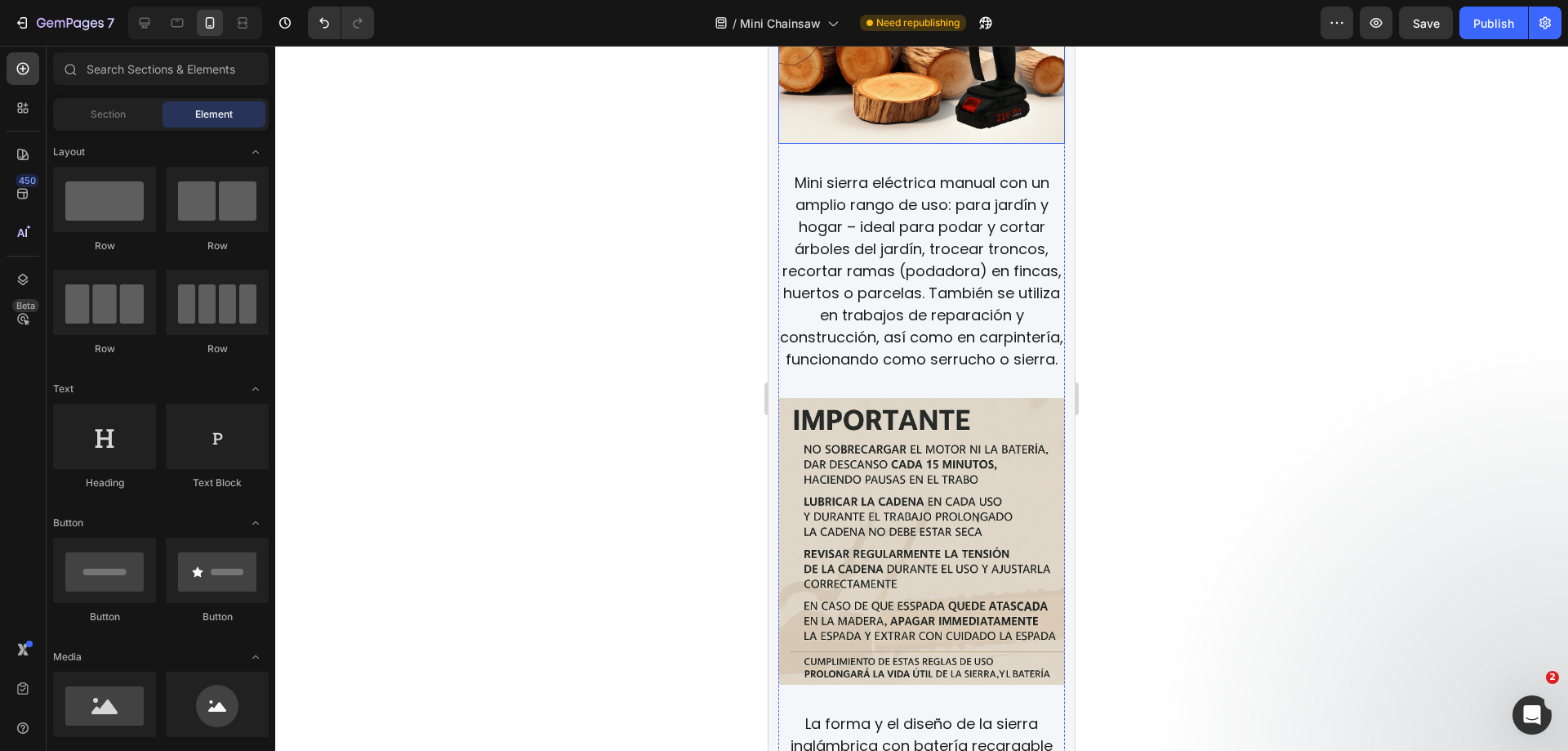
click at [955, 128] on img at bounding box center [921, 0] width 286 height 286
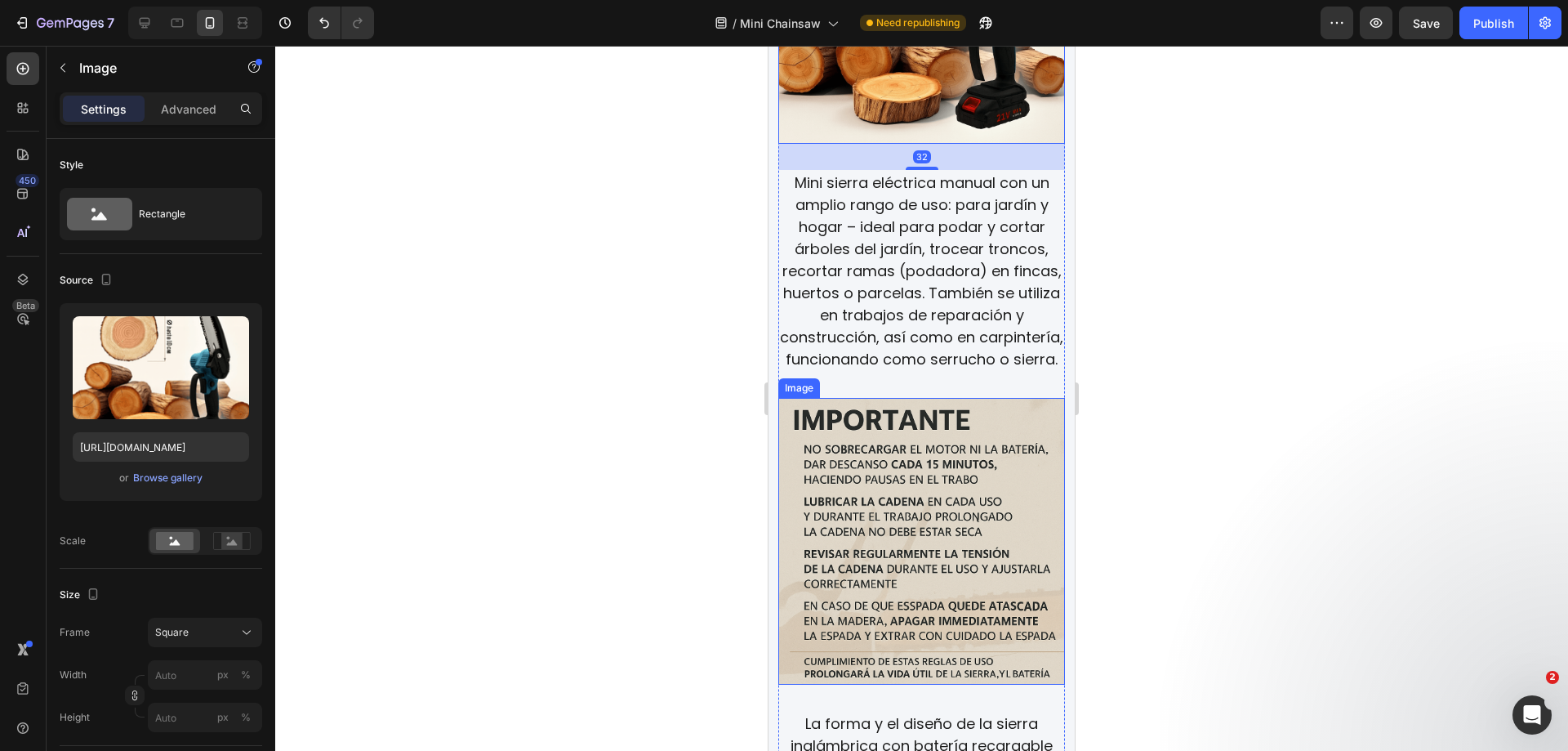
click at [891, 575] on img at bounding box center [921, 541] width 286 height 286
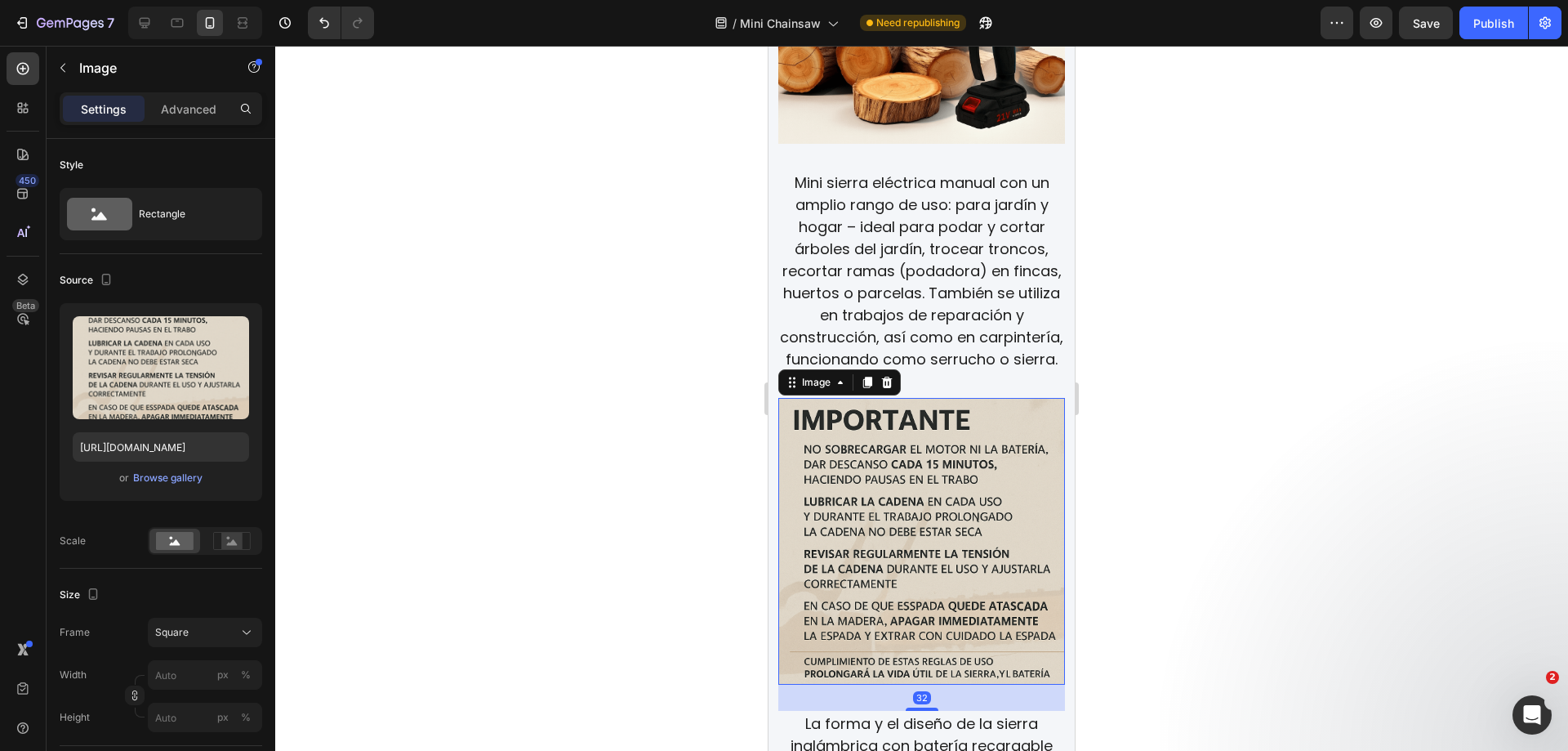
click at [1474, 31] on div "Publish" at bounding box center [1494, 23] width 41 height 17
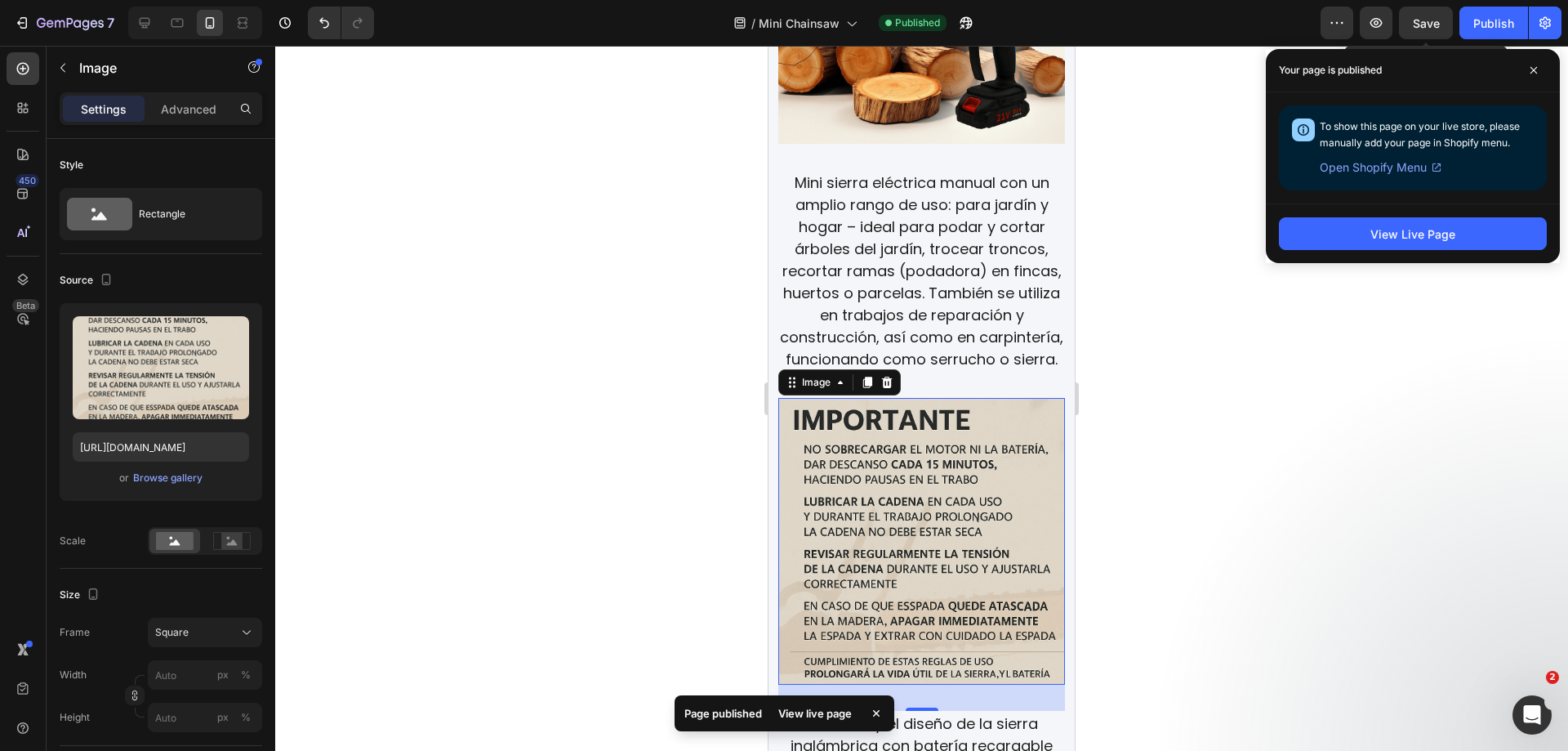
drag, startPoint x: 1408, startPoint y: 17, endPoint x: 1409, endPoint y: 105, distance: 88.0
click at [1411, 19] on button "Save" at bounding box center [1426, 22] width 54 height 33
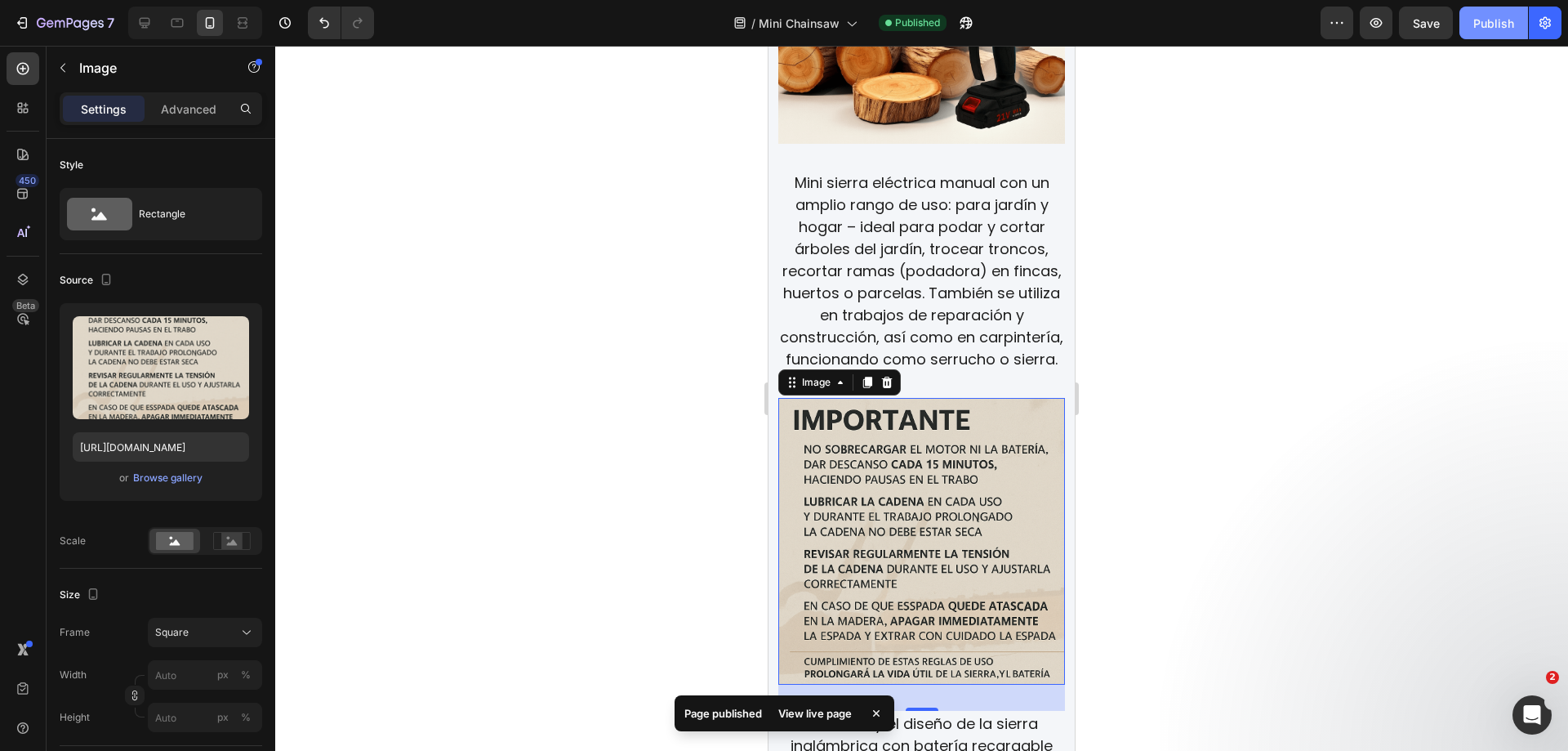
click at [1494, 28] on div "Publish" at bounding box center [1494, 23] width 41 height 17
